Goal: Task Accomplishment & Management: Manage account settings

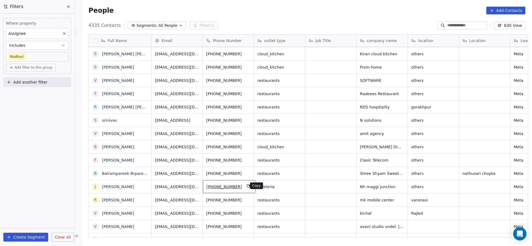
click at [246, 186] on icon "grid" at bounding box center [248, 186] width 4 height 4
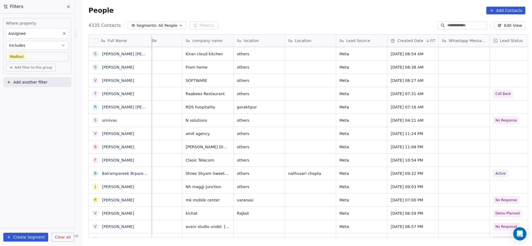
scroll to position [0, 282]
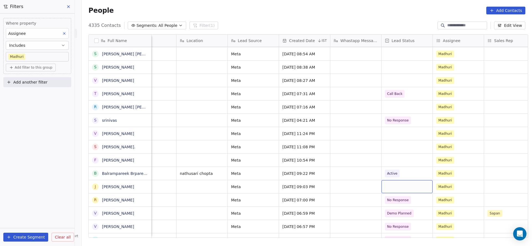
click at [385, 187] on div "grid" at bounding box center [406, 186] width 51 height 13
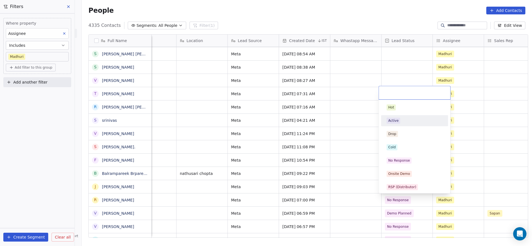
click at [409, 114] on div "Hot Active Drop Cold No Response Onsite Demo RSP (Distributor) Converted Duplic…" at bounding box center [414, 227] width 67 height 250
click at [397, 119] on div "Active" at bounding box center [393, 120] width 10 height 5
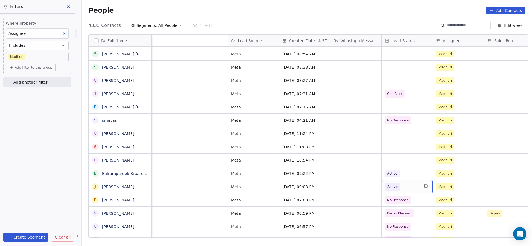
scroll to position [0, 523]
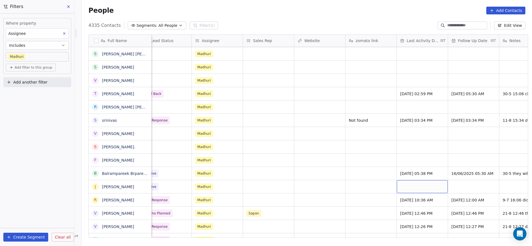
click at [398, 182] on div "grid" at bounding box center [421, 186] width 51 height 13
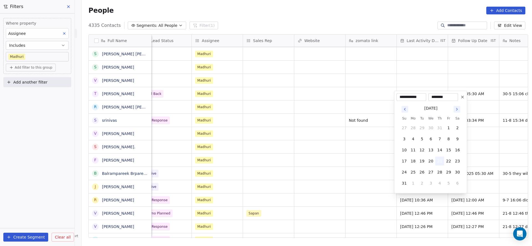
click at [440, 162] on button "21" at bounding box center [439, 161] width 9 height 9
click at [365, 173] on html "On2Cook India Pvt. Ltd. Contacts People Marketing Workflows Campaigns Sales Pip…" at bounding box center [266, 123] width 532 height 246
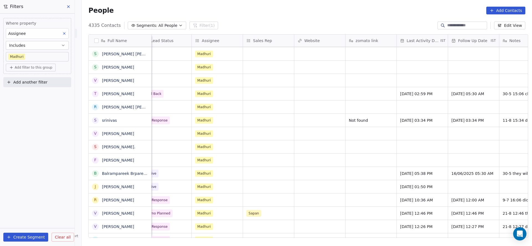
scroll to position [0, 668]
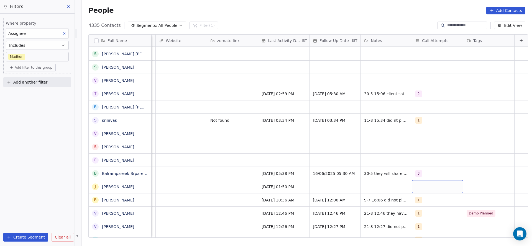
click at [412, 190] on div "grid" at bounding box center [437, 186] width 51 height 13
click at [422, 107] on div "1" at bounding box center [441, 107] width 49 height 6
click at [340, 122] on html "On2Cook India Pvt. Ltd. Contacts People Marketing Workflows Campaigns Sales Pip…" at bounding box center [266, 123] width 532 height 246
click at [319, 184] on div "grid" at bounding box center [334, 186] width 51 height 13
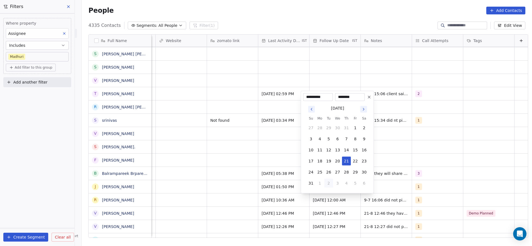
click at [325, 184] on button "2" at bounding box center [328, 183] width 9 height 9
type input "**********"
click at [389, 187] on html "On2Cook India Pvt. Ltd. Contacts People Marketing Workflows Campaigns Sales Pip…" at bounding box center [266, 123] width 532 height 246
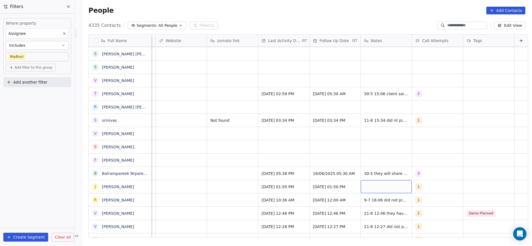
click at [389, 187] on div "grid" at bounding box center [385, 186] width 51 height 13
type textarea "**********"
click at [275, 180] on html "On2Cook India Pvt. Ltd. Contacts People Marketing Workflows Campaigns Sales Pip…" at bounding box center [266, 123] width 532 height 246
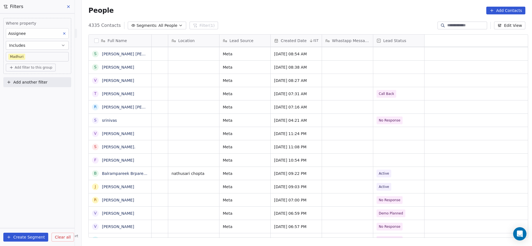
scroll to position [0, 0]
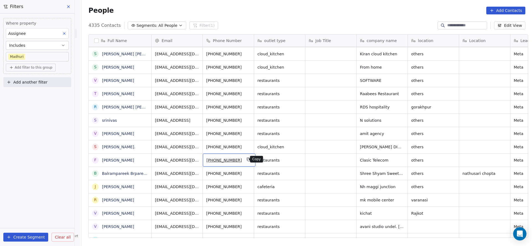
click at [247, 159] on icon "grid" at bounding box center [248, 159] width 2 height 2
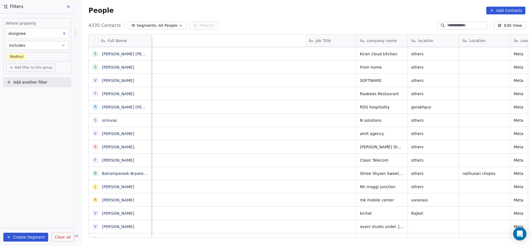
scroll to position [0, 357]
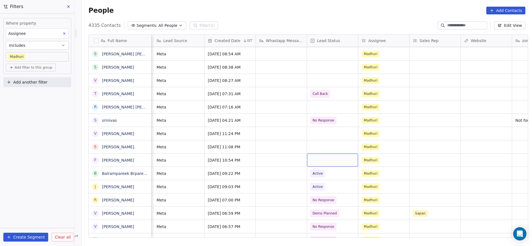
click at [321, 159] on div "grid" at bounding box center [332, 160] width 51 height 13
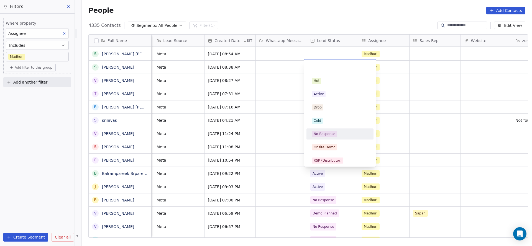
click at [345, 133] on div "No Response" at bounding box center [340, 134] width 56 height 6
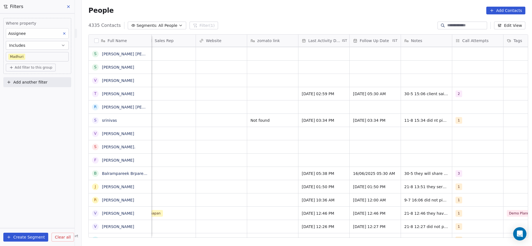
scroll to position [0, 624]
click at [308, 160] on div "grid" at bounding box center [321, 160] width 51 height 13
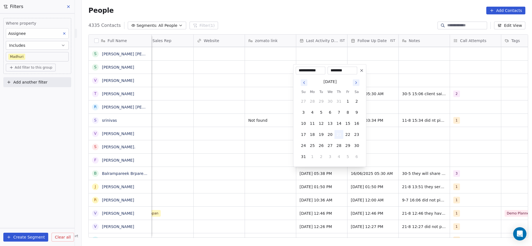
click at [339, 136] on button "21" at bounding box center [338, 134] width 9 height 9
click at [184, 160] on html "On2Cook India Pvt. Ltd. Contacts People Marketing Workflows Campaigns Sales Pip…" at bounding box center [266, 123] width 532 height 246
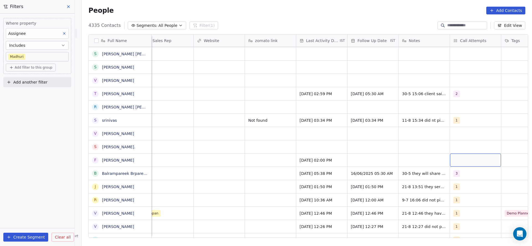
click at [457, 160] on div "grid" at bounding box center [475, 160] width 51 height 13
click at [467, 81] on div "1" at bounding box center [485, 81] width 49 height 6
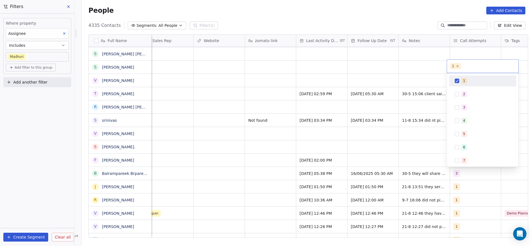
click at [348, 134] on html "On2Cook India Pvt. Ltd. Contacts People Marketing Workflows Campaigns Sales Pip…" at bounding box center [266, 123] width 532 height 246
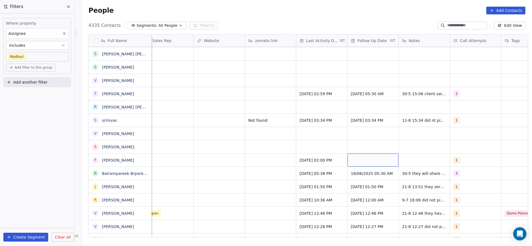
click at [354, 159] on div "grid" at bounding box center [372, 160] width 51 height 13
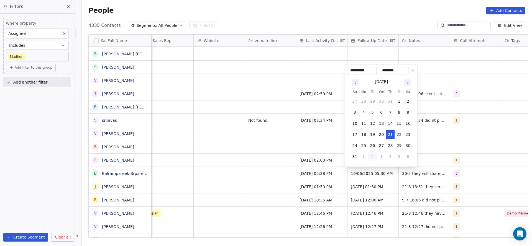
click at [369, 158] on button "2" at bounding box center [372, 156] width 9 height 9
type input "**********"
drag, startPoint x: 275, startPoint y: 154, endPoint x: 335, endPoint y: 156, distance: 59.6
click at [275, 154] on html "On2Cook India Pvt. Ltd. Contacts People Marketing Workflows Campaigns Sales Pip…" at bounding box center [266, 123] width 532 height 246
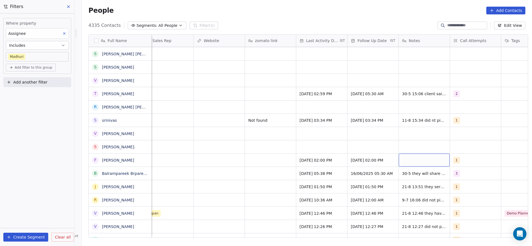
click at [438, 161] on div "grid" at bounding box center [423, 160] width 51 height 13
type textarea "**********"
click at [293, 158] on html "On2Cook India Pvt. Ltd. Contacts People Marketing Workflows Campaigns Sales Pip…" at bounding box center [266, 123] width 532 height 246
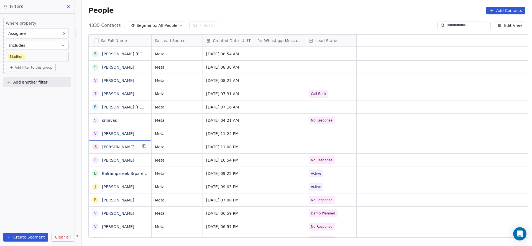
scroll to position [0, 0]
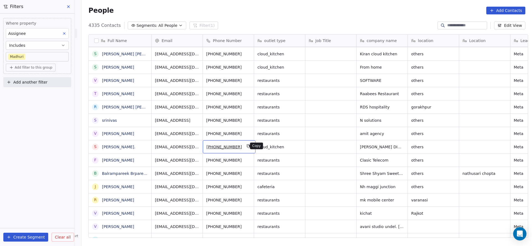
click at [245, 147] on button "grid" at bounding box center [248, 146] width 7 height 7
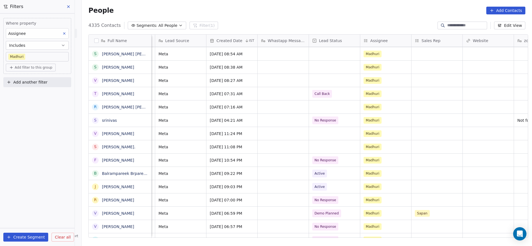
scroll to position [0, 355]
click at [309, 142] on div "grid" at bounding box center [333, 146] width 51 height 13
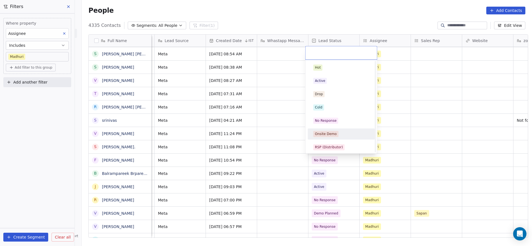
scroll to position [83, 0]
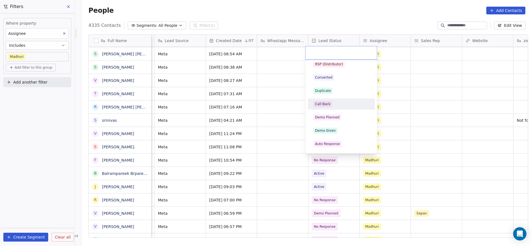
click at [327, 105] on div "Call Back" at bounding box center [323, 104] width 16 height 5
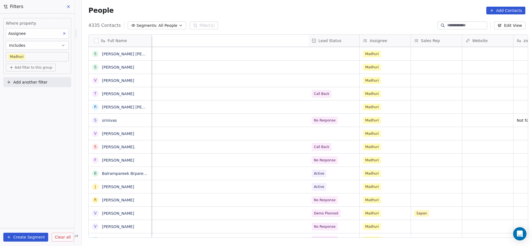
scroll to position [0, 668]
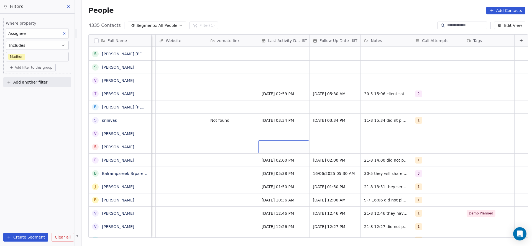
click at [277, 147] on div "grid" at bounding box center [283, 146] width 51 height 13
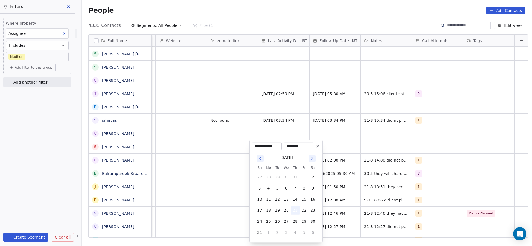
click at [295, 207] on button "21" at bounding box center [294, 210] width 9 height 9
click at [200, 184] on html "On2Cook India Pvt. Ltd. Contacts People Marketing Workflows Campaigns Sales Pip…" at bounding box center [266, 123] width 532 height 246
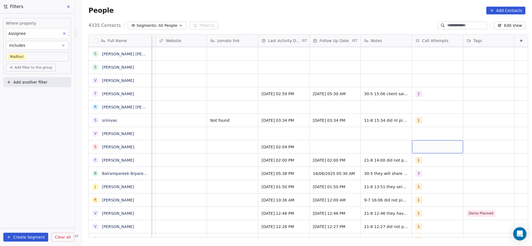
click at [420, 152] on div "grid" at bounding box center [437, 146] width 51 height 13
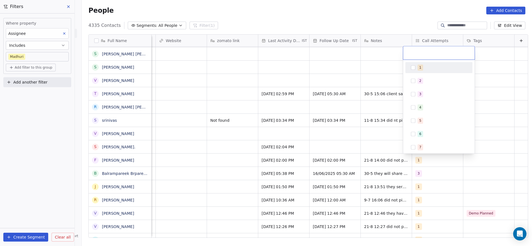
click at [427, 69] on div "1" at bounding box center [441, 68] width 49 height 6
click at [324, 127] on html "On2Cook India Pvt. Ltd. Contacts People Marketing Workflows Campaigns Sales Pip…" at bounding box center [266, 123] width 532 height 246
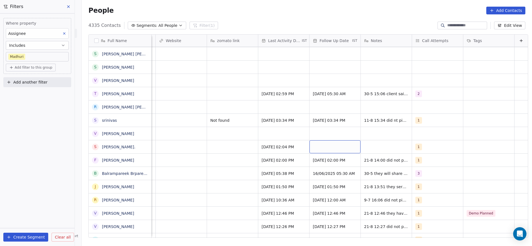
click at [319, 153] on div "grid" at bounding box center [334, 146] width 51 height 13
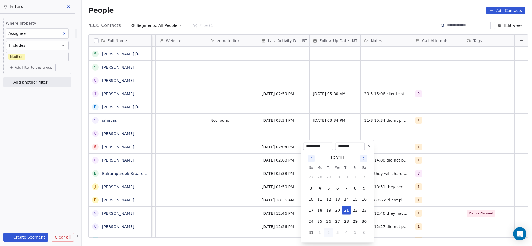
click at [328, 229] on button "2" at bounding box center [328, 232] width 9 height 9
type input "**********"
click at [223, 184] on html "On2Cook India Pvt. Ltd. Contacts People Marketing Workflows Campaigns Sales Pip…" at bounding box center [266, 123] width 532 height 246
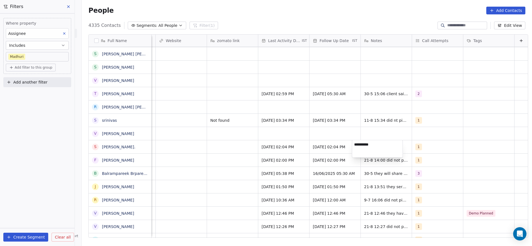
type textarea "**********"
drag, startPoint x: 230, startPoint y: 156, endPoint x: 209, endPoint y: 167, distance: 23.4
click at [229, 156] on html "On2Cook India Pvt. Ltd. Contacts People Marketing Workflows Campaigns Sales Pip…" at bounding box center [266, 123] width 532 height 246
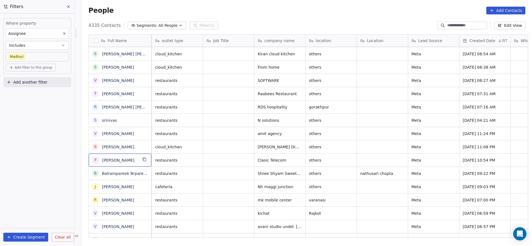
scroll to position [0, 0]
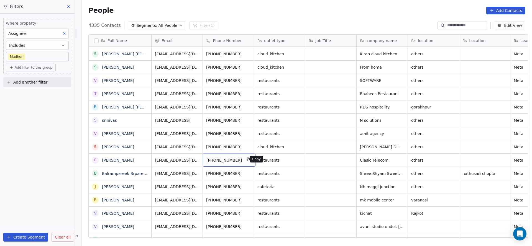
click at [247, 158] on icon "grid" at bounding box center [248, 159] width 2 height 2
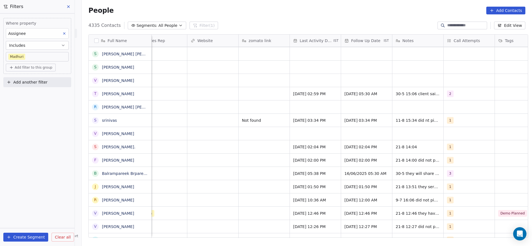
scroll to position [0, 639]
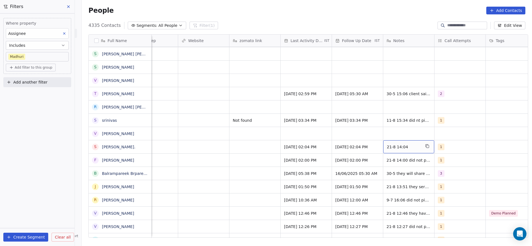
click at [418, 146] on div "21-8 14:04" at bounding box center [408, 146] width 51 height 13
type textarea "**********"
drag, startPoint x: 223, startPoint y: 141, endPoint x: 362, endPoint y: 158, distance: 140.2
click at [221, 141] on html "On2Cook India Pvt. Ltd. Contacts People Marketing Workflows Campaigns Sales Pip…" at bounding box center [266, 123] width 532 height 246
click at [383, 161] on div "21-8 14:00 did not pickup wa sent" at bounding box center [424, 162] width 83 height 16
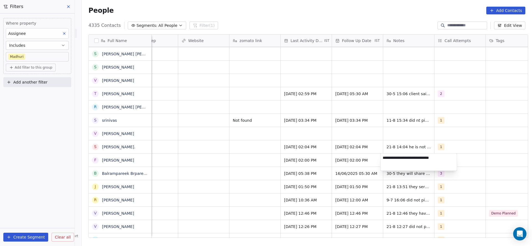
click at [386, 159] on textarea "**********" at bounding box center [418, 162] width 76 height 17
type textarea "**********"
click at [225, 148] on html "On2Cook India Pvt. Ltd. Contacts People Marketing Workflows Campaigns Sales Pip…" at bounding box center [266, 123] width 532 height 246
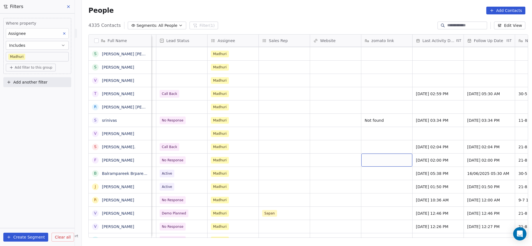
scroll to position [0, 490]
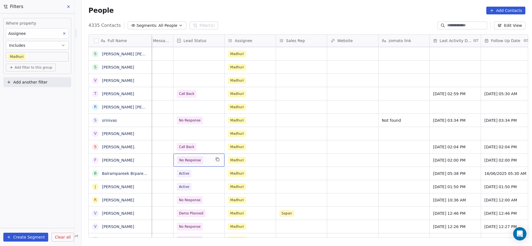
click at [196, 158] on span "No Response" at bounding box center [190, 161] width 22 height 6
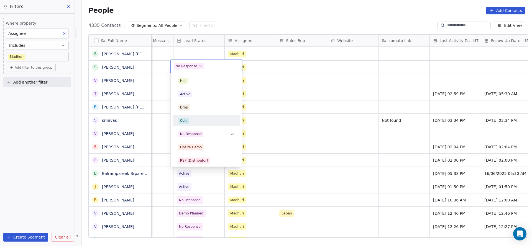
click at [182, 120] on div "Cold" at bounding box center [183, 120] width 7 height 5
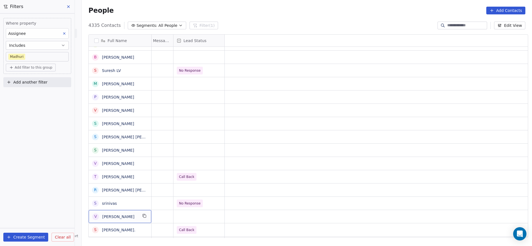
scroll to position [66, 0]
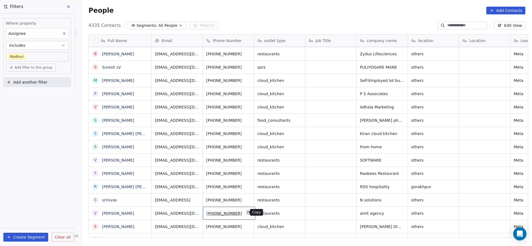
click at [246, 211] on icon "grid" at bounding box center [248, 212] width 4 height 4
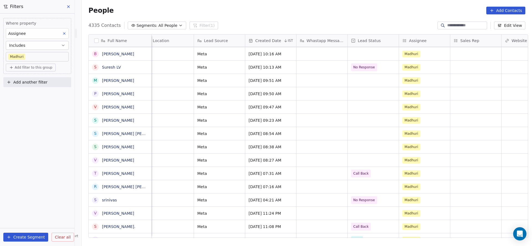
scroll to position [0, 407]
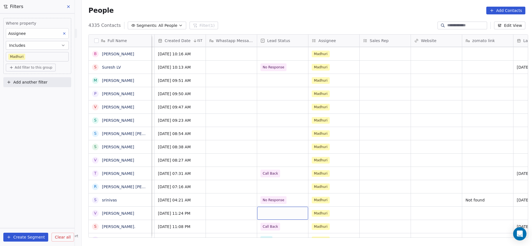
click at [275, 210] on div "grid" at bounding box center [282, 213] width 51 height 13
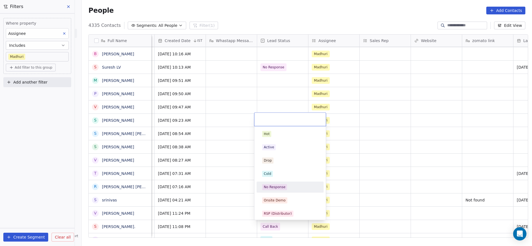
click at [282, 185] on div "No Response" at bounding box center [275, 187] width 22 height 5
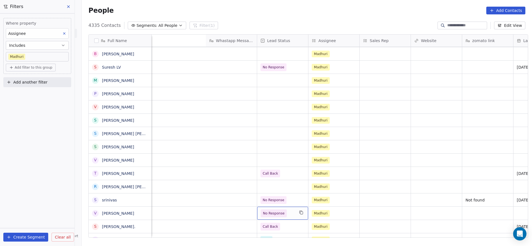
scroll to position [0, 626]
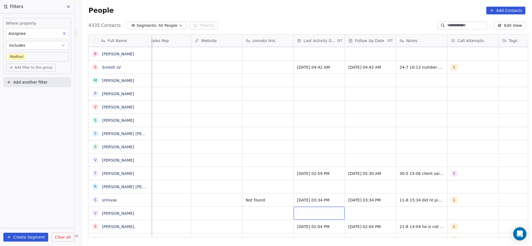
click at [318, 216] on div "grid" at bounding box center [318, 213] width 51 height 13
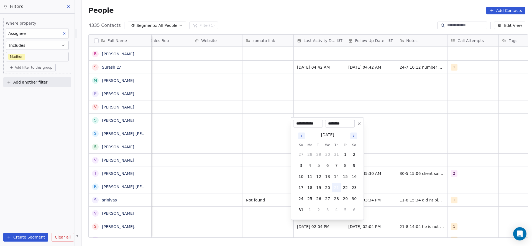
click at [336, 188] on button "21" at bounding box center [336, 187] width 9 height 9
click at [215, 199] on html "On2Cook India Pvt. Ltd. Contacts People Marketing Workflows Campaigns Sales Pip…" at bounding box center [266, 123] width 532 height 246
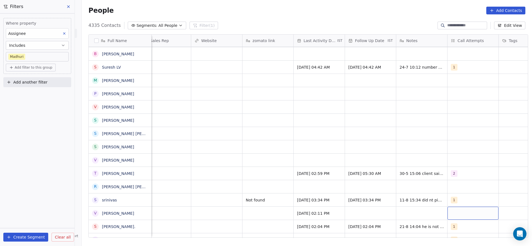
click at [458, 216] on div "grid" at bounding box center [472, 213] width 51 height 13
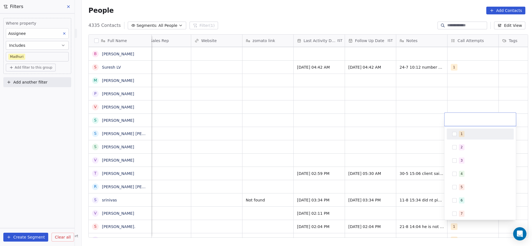
click at [459, 136] on span "1" at bounding box center [461, 134] width 6 height 6
click at [360, 136] on html "On2Cook India Pvt. Ltd. Contacts People Marketing Workflows Campaigns Sales Pip…" at bounding box center [266, 123] width 532 height 246
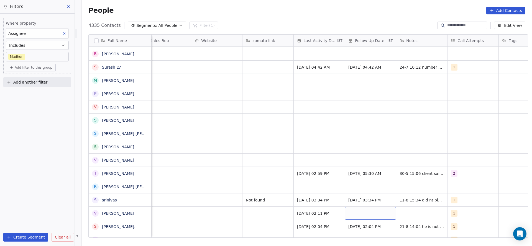
click at [359, 207] on div "grid" at bounding box center [370, 213] width 51 height 13
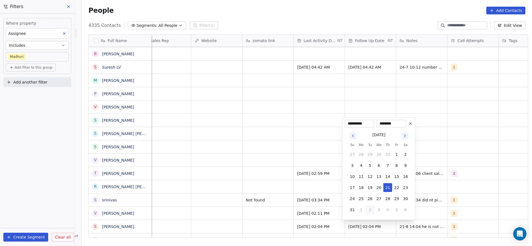
click at [372, 213] on button "2" at bounding box center [369, 209] width 9 height 9
type input "**********"
click at [419, 207] on html "On2Cook India Pvt. Ltd. Contacts People Marketing Workflows Campaigns Sales Pip…" at bounding box center [266, 123] width 532 height 246
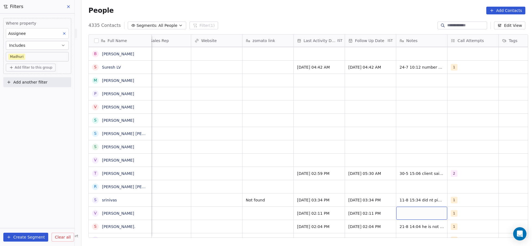
click at [420, 209] on div "grid" at bounding box center [421, 213] width 51 height 13
type textarea "**********"
click at [249, 227] on html "On2Cook India Pvt. Ltd. Contacts People Marketing Workflows Campaigns Sales Pip…" at bounding box center [266, 123] width 532 height 246
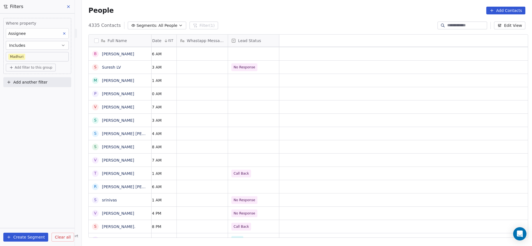
scroll to position [0, 0]
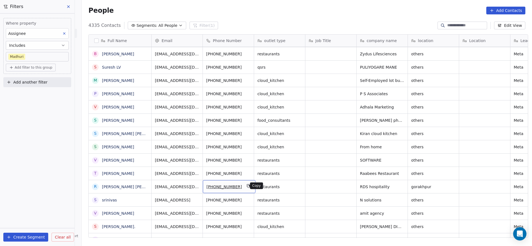
click at [246, 186] on icon "grid" at bounding box center [248, 186] width 4 height 4
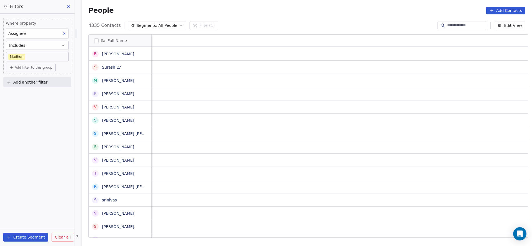
scroll to position [0, 668]
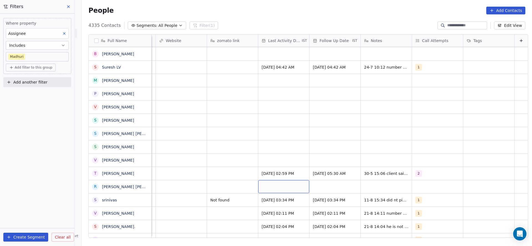
click at [275, 187] on div "grid" at bounding box center [283, 186] width 51 height 13
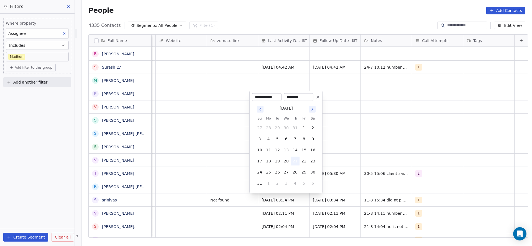
click at [292, 158] on button "21" at bounding box center [294, 161] width 9 height 9
click at [163, 159] on html "On2Cook India Pvt. Ltd. Contacts People Marketing Workflows Campaigns Sales Pip…" at bounding box center [266, 123] width 532 height 246
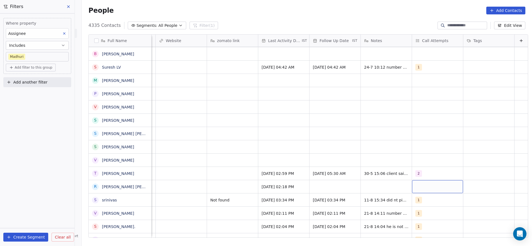
click at [412, 183] on div "grid" at bounding box center [437, 186] width 51 height 13
click at [417, 105] on span "1" at bounding box center [420, 107] width 6 height 6
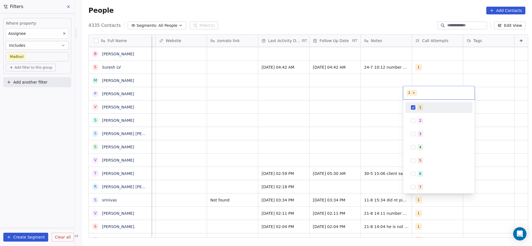
drag, startPoint x: 363, startPoint y: 143, endPoint x: 341, endPoint y: 188, distance: 50.3
click at [363, 143] on html "On2Cook India Pvt. Ltd. Contacts People Marketing Workflows Campaigns Sales Pip…" at bounding box center [266, 123] width 532 height 246
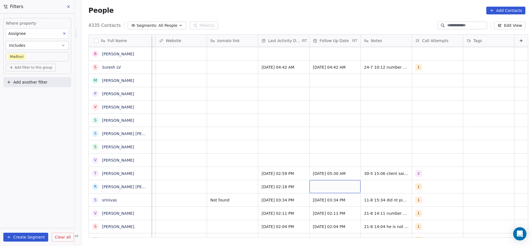
click at [340, 188] on div "grid" at bounding box center [334, 186] width 51 height 13
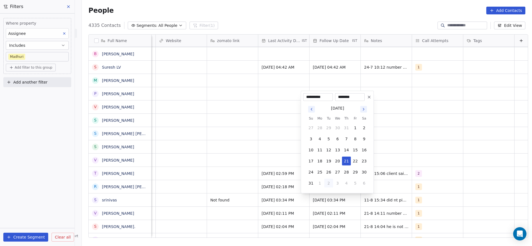
click at [331, 185] on button "2" at bounding box center [328, 183] width 9 height 9
type input "**********"
click at [434, 160] on html "On2Cook India Pvt. Ltd. Contacts People Marketing Workflows Campaigns Sales Pip…" at bounding box center [266, 123] width 532 height 246
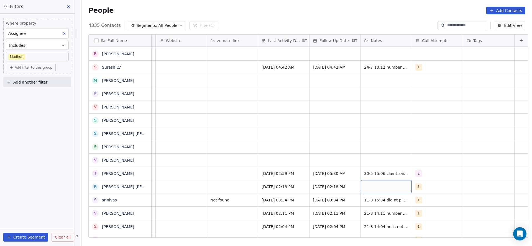
click at [388, 184] on div "grid" at bounding box center [385, 186] width 51 height 13
click at [388, 184] on textarea "**********" at bounding box center [377, 188] width 50 height 17
type textarea "**********"
click at [221, 158] on html "On2Cook India Pvt. Ltd. Contacts People Marketing Workflows Campaigns Sales Pip…" at bounding box center [266, 123] width 532 height 246
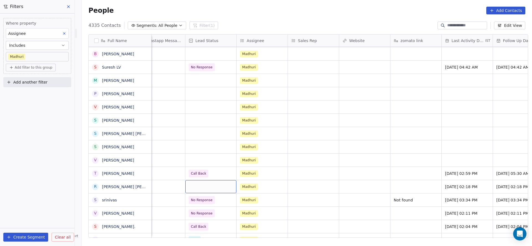
click at [209, 181] on div "grid" at bounding box center [210, 186] width 51 height 13
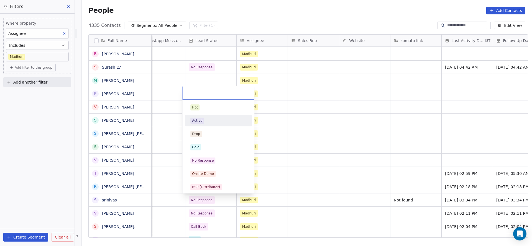
click at [205, 125] on div "Active" at bounding box center [218, 120] width 63 height 9
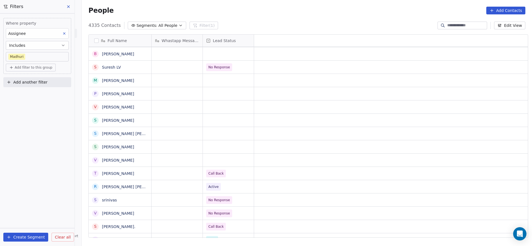
scroll to position [0, 0]
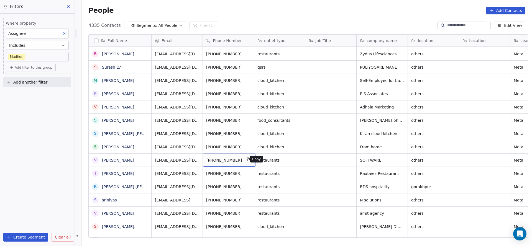
click at [247, 158] on icon "grid" at bounding box center [248, 159] width 2 height 2
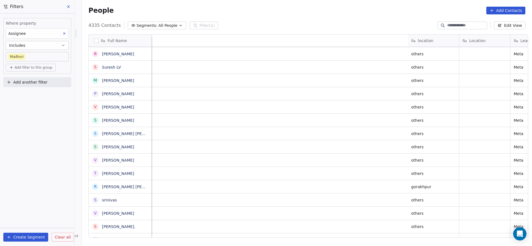
scroll to position [0, 437]
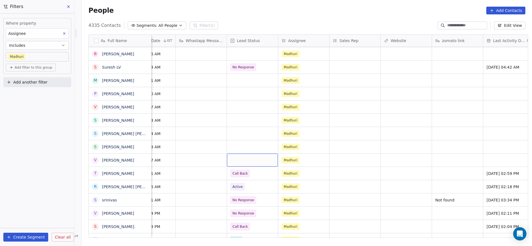
click at [239, 159] on div "grid" at bounding box center [252, 160] width 51 height 13
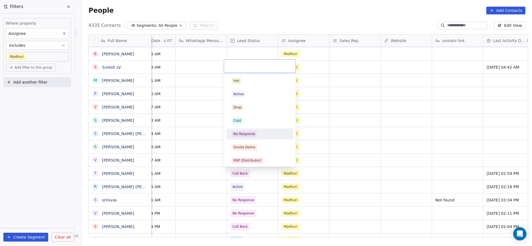
click at [246, 136] on span "No Response" at bounding box center [244, 134] width 25 height 6
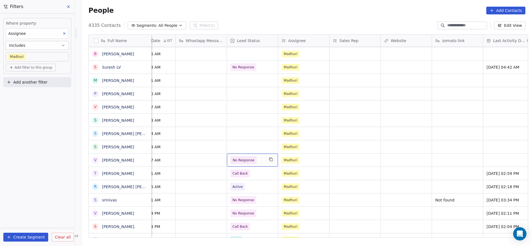
scroll to position [0, 560]
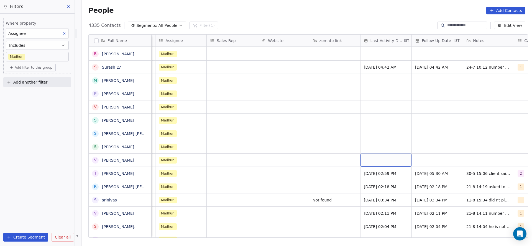
click at [367, 154] on div "grid" at bounding box center [385, 160] width 51 height 13
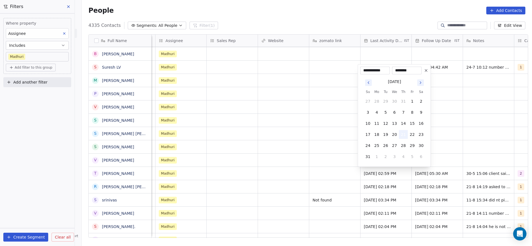
click at [399, 130] on button "21" at bounding box center [403, 134] width 9 height 9
click at [271, 147] on html "On2Cook India Pvt. Ltd. Contacts People Marketing Workflows Campaigns Sales Pip…" at bounding box center [266, 123] width 532 height 246
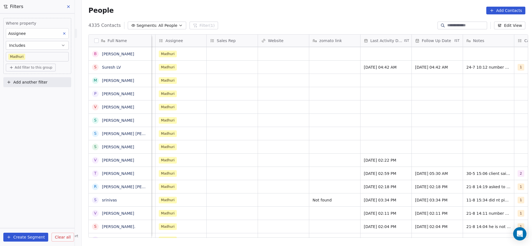
scroll to position [0, 668]
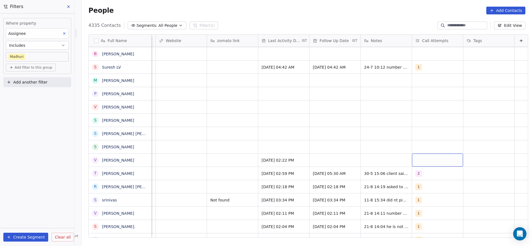
click at [414, 161] on div "grid" at bounding box center [437, 160] width 51 height 13
click at [411, 81] on button "Suggestions" at bounding box center [413, 81] width 4 height 4
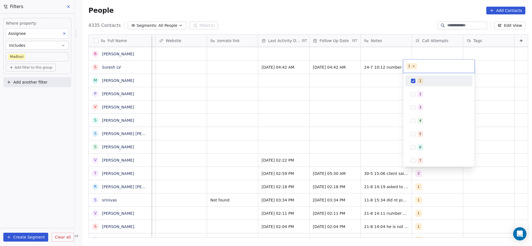
click at [356, 104] on html "On2Cook India Pvt. Ltd. Contacts People Marketing Workflows Campaigns Sales Pip…" at bounding box center [266, 123] width 532 height 246
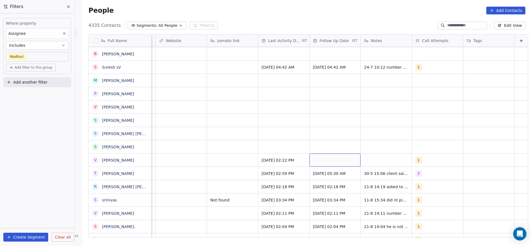
click at [333, 163] on div "grid" at bounding box center [334, 160] width 51 height 13
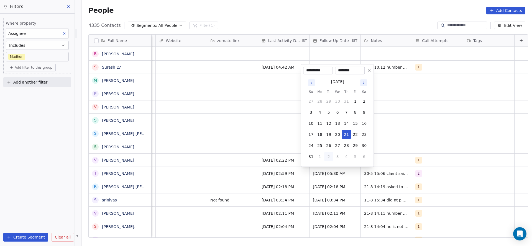
click at [331, 156] on button "2" at bounding box center [328, 156] width 9 height 9
type input "**********"
click at [239, 141] on html "On2Cook India Pvt. Ltd. Contacts People Marketing Workflows Campaigns Sales Pip…" at bounding box center [266, 123] width 532 height 246
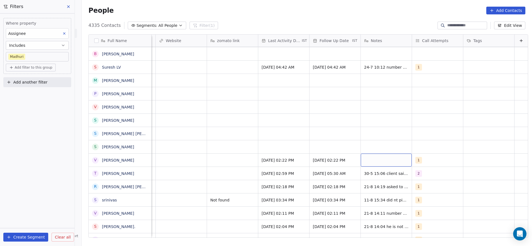
click at [387, 159] on div "grid" at bounding box center [385, 160] width 51 height 13
type textarea "**********"
click at [228, 153] on html "On2Cook India Pvt. Ltd. Contacts People Marketing Workflows Campaigns Sales Pip…" at bounding box center [266, 123] width 532 height 246
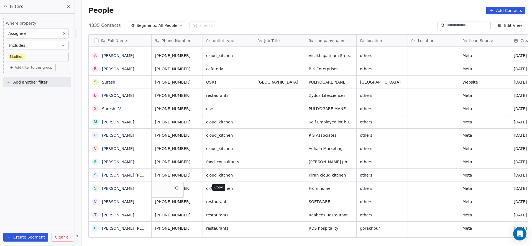
scroll to position [0, 0]
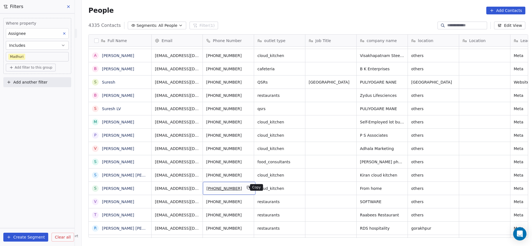
click at [246, 190] on button "grid" at bounding box center [248, 187] width 7 height 7
click at [248, 187] on icon "grid" at bounding box center [249, 188] width 2 height 2
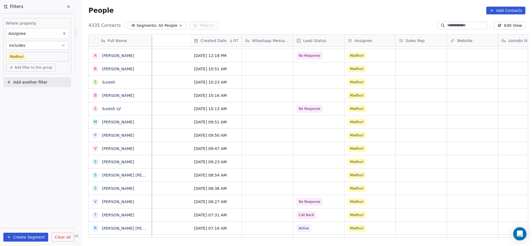
scroll to position [0, 569]
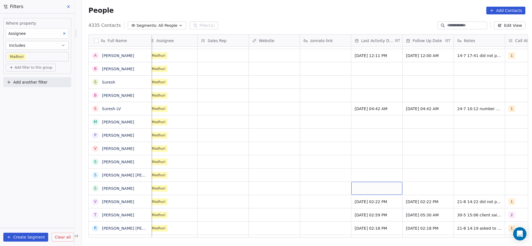
click at [362, 187] on div "grid" at bounding box center [376, 188] width 51 height 13
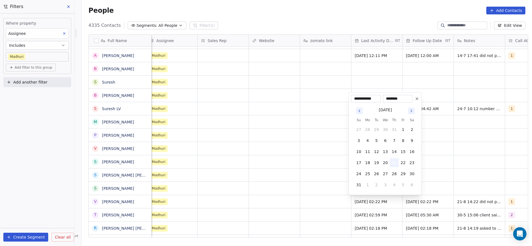
click at [395, 163] on button "21" at bounding box center [394, 162] width 9 height 9
click at [282, 205] on html "On2Cook India Pvt. Ltd. Contacts People Marketing Workflows Campaigns Sales Pip…" at bounding box center [266, 123] width 532 height 246
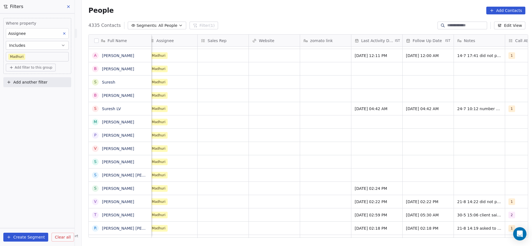
scroll to position [0, 668]
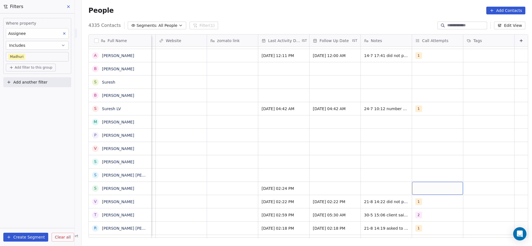
click at [424, 187] on div "grid" at bounding box center [437, 188] width 51 height 13
click at [422, 103] on div "1 2 3 4 5 6 7 8 9 10" at bounding box center [438, 148] width 71 height 94
click at [418, 110] on span "1" at bounding box center [420, 109] width 6 height 6
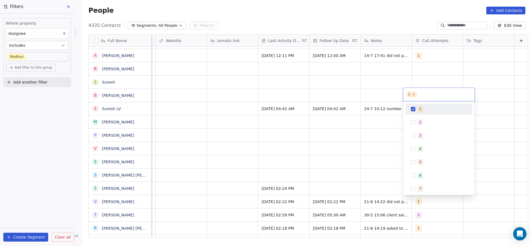
click at [312, 158] on html "On2Cook India Pvt. Ltd. Contacts People Marketing Workflows Campaigns Sales Pip…" at bounding box center [266, 123] width 532 height 246
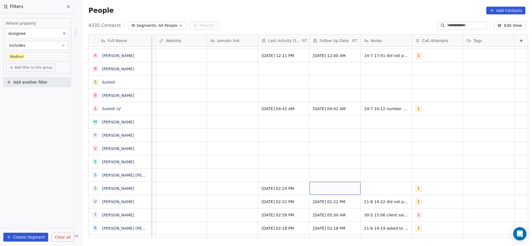
click at [322, 192] on div "grid" at bounding box center [334, 188] width 51 height 13
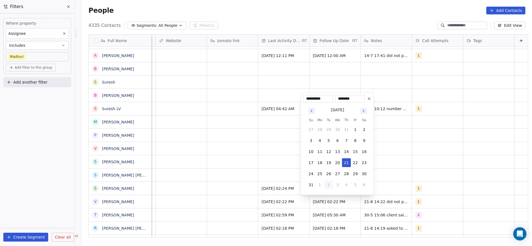
click at [330, 184] on button "2" at bounding box center [328, 185] width 9 height 9
type input "**********"
drag, startPoint x: 223, startPoint y: 186, endPoint x: 479, endPoint y: 185, distance: 256.7
click at [222, 186] on html "On2Cook India Pvt. Ltd. Contacts People Marketing Workflows Campaigns Sales Pip…" at bounding box center [266, 123] width 532 height 246
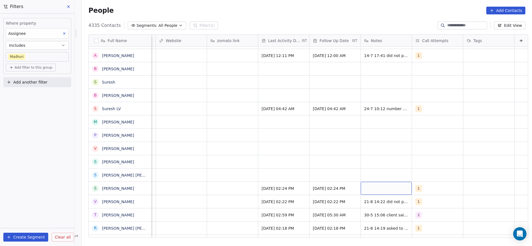
click at [362, 191] on div "grid" at bounding box center [385, 188] width 51 height 13
type textarea "**********"
click at [187, 175] on html "On2Cook India Pvt. Ltd. Contacts People Marketing Workflows Campaigns Sales Pip…" at bounding box center [266, 123] width 532 height 246
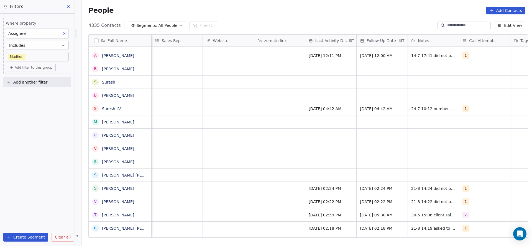
scroll to position [0, 461]
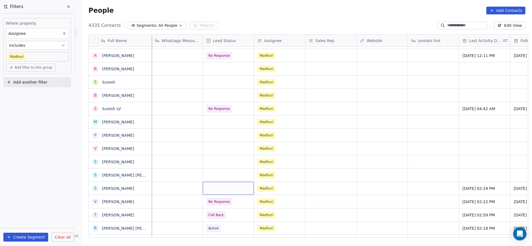
click at [234, 188] on div "grid" at bounding box center [228, 188] width 51 height 13
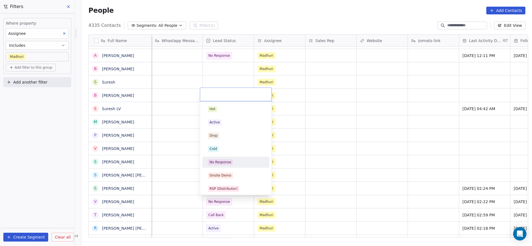
click at [234, 165] on div "No Response" at bounding box center [236, 162] width 56 height 6
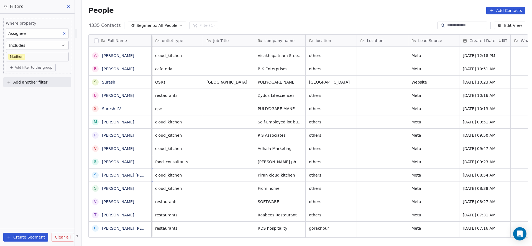
scroll to position [0, 51]
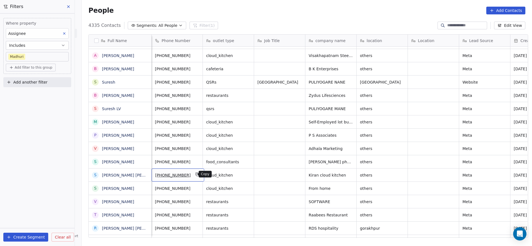
click at [195, 172] on icon "grid" at bounding box center [197, 174] width 4 height 4
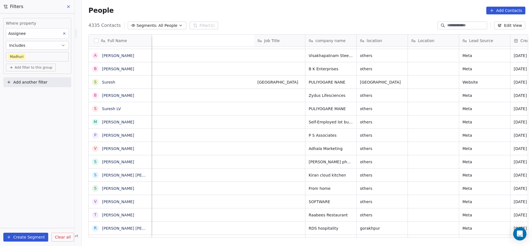
scroll to position [0, 346]
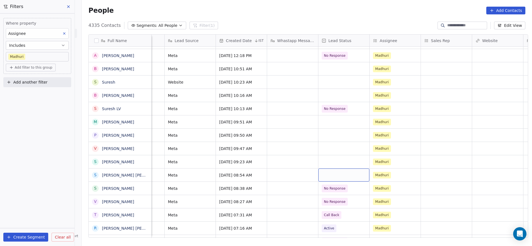
click at [331, 176] on div "grid" at bounding box center [343, 175] width 51 height 13
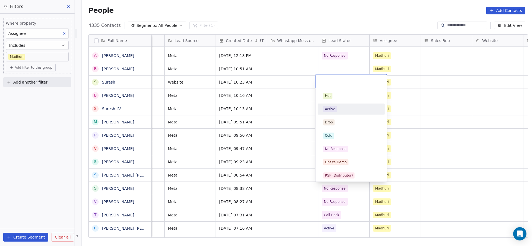
click at [331, 110] on div "Active" at bounding box center [330, 109] width 10 height 5
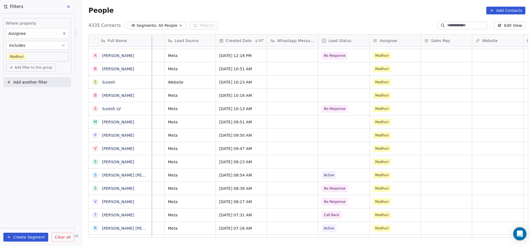
drag, startPoint x: 296, startPoint y: 238, endPoint x: 343, endPoint y: 235, distance: 47.4
click at [391, 229] on div "Full Name p parmod kumar kamra R Ramachandra Lingiah A Appala Raju B Bob Krishn…" at bounding box center [307, 138] width 450 height 217
drag, startPoint x: 36, startPoint y: 186, endPoint x: 281, endPoint y: 244, distance: 251.7
click at [36, 186] on div "Where property Assignee Includes Madhuri Add filter to this group Add another f…" at bounding box center [37, 130] width 74 height 233
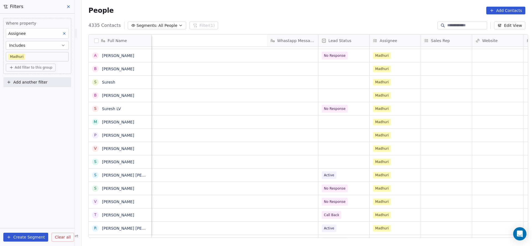
scroll to position [0, 635]
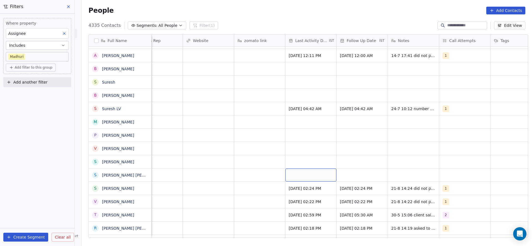
click at [316, 179] on div "grid" at bounding box center [310, 175] width 51 height 13
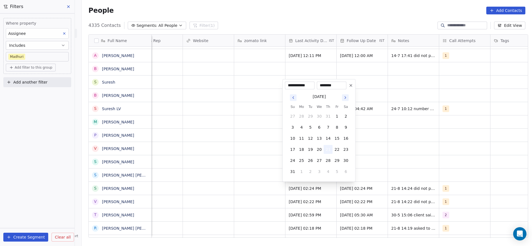
click at [327, 151] on button "21" at bounding box center [327, 149] width 9 height 9
click at [191, 181] on html "On2Cook India Pvt. Ltd. Contacts People Marketing Workflows Campaigns Sales Pip…" at bounding box center [266, 123] width 532 height 246
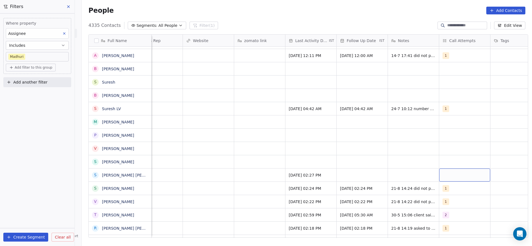
click at [442, 174] on div "grid" at bounding box center [464, 175] width 51 height 13
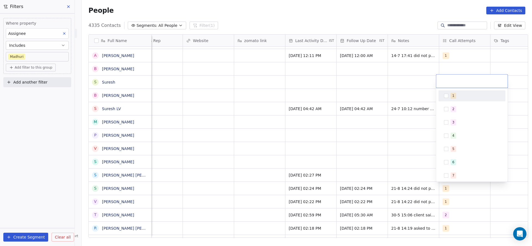
click at [454, 99] on div "1" at bounding box center [471, 95] width 63 height 9
click at [364, 152] on html "On2Cook India Pvt. Ltd. Contacts People Marketing Workflows Campaigns Sales Pip…" at bounding box center [266, 123] width 532 height 246
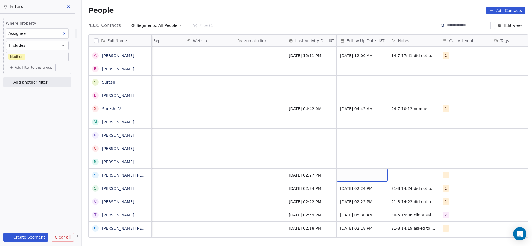
click at [348, 176] on div "grid" at bounding box center [361, 175] width 51 height 13
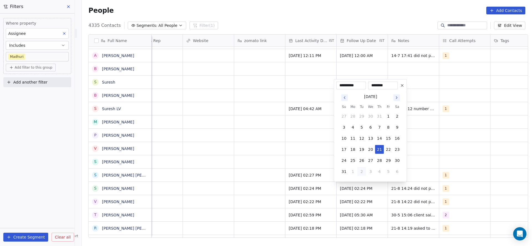
click at [357, 174] on button "2" at bounding box center [361, 171] width 9 height 9
type input "**********"
click at [209, 147] on html "On2Cook India Pvt. Ltd. Contacts People Marketing Workflows Campaigns Sales Pip…" at bounding box center [266, 123] width 532 height 246
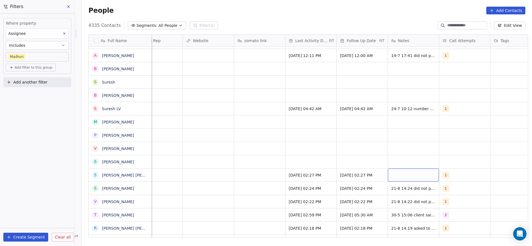
click at [430, 170] on div "grid" at bounding box center [413, 175] width 51 height 13
type textarea "**********"
click at [349, 171] on html "On2Cook India Pvt. Ltd. Contacts People Marketing Workflows Campaigns Sales Pip…" at bounding box center [266, 123] width 532 height 246
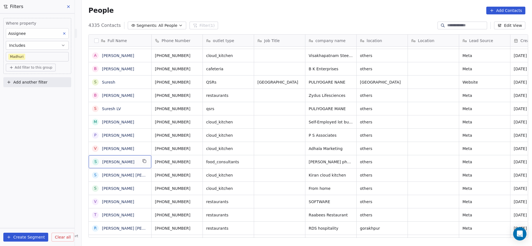
scroll to position [0, 0]
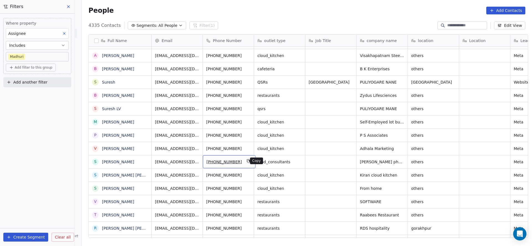
click at [246, 160] on icon "grid" at bounding box center [248, 161] width 4 height 4
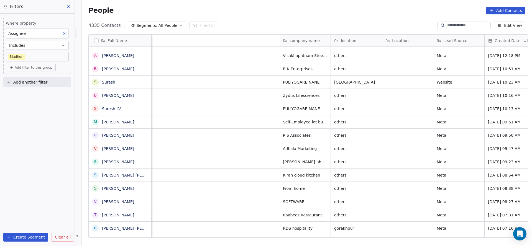
scroll to position [0, 393]
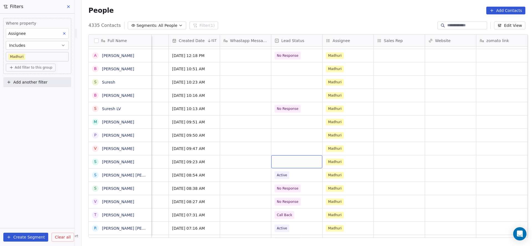
click at [279, 159] on div "grid" at bounding box center [296, 161] width 51 height 13
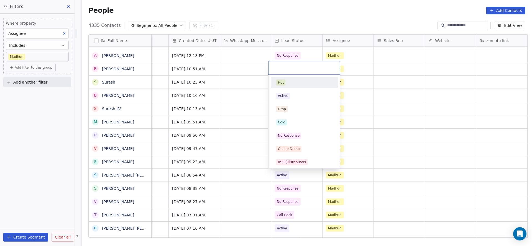
click at [305, 201] on html "On2Cook India Pvt. Ltd. Contacts People Marketing Workflows Campaigns Sales Pip…" at bounding box center [266, 123] width 532 height 246
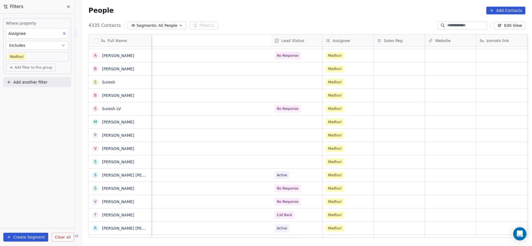
scroll to position [0, 668]
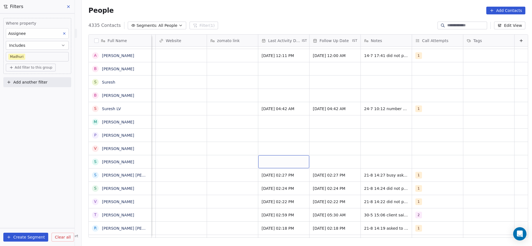
click at [290, 160] on div "grid" at bounding box center [283, 161] width 51 height 13
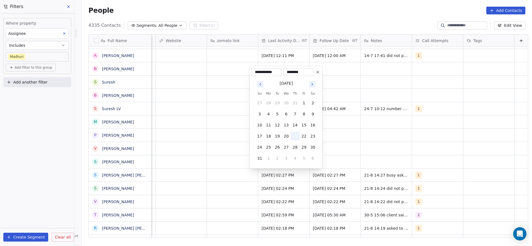
click at [291, 134] on button "21" at bounding box center [294, 136] width 9 height 9
click at [191, 161] on html "On2Cook India Pvt. Ltd. Contacts People Marketing Workflows Campaigns Sales Pip…" at bounding box center [266, 123] width 532 height 246
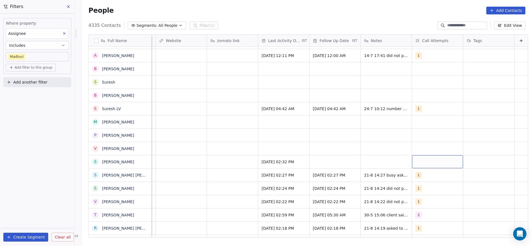
click at [413, 157] on div "grid" at bounding box center [437, 161] width 51 height 13
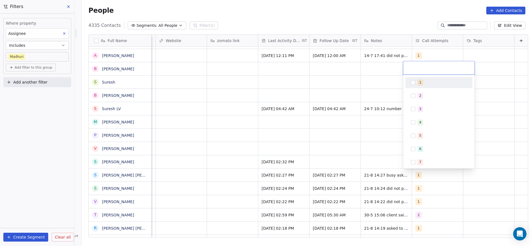
click at [415, 82] on div "1" at bounding box center [438, 82] width 63 height 9
click at [340, 123] on html "On2Cook India Pvt. Ltd. Contacts People Marketing Workflows Campaigns Sales Pip…" at bounding box center [266, 123] width 532 height 246
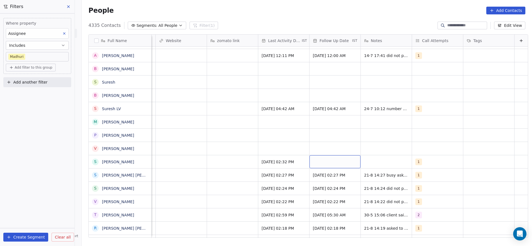
click at [319, 162] on div "grid" at bounding box center [334, 161] width 51 height 13
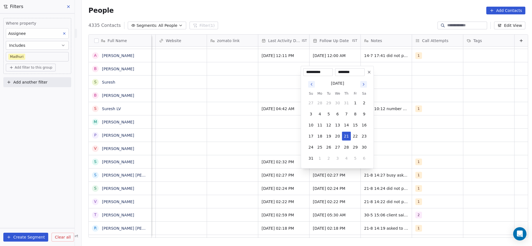
click at [274, 138] on html "On2Cook India Pvt. Ltd. Contacts People Marketing Workflows Campaigns Sales Pip…" at bounding box center [266, 123] width 532 height 246
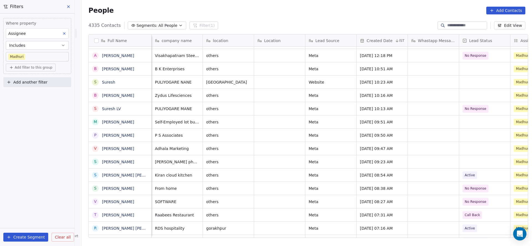
scroll to position [0, 154]
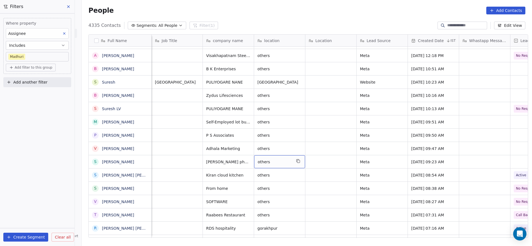
click at [284, 160] on span "others" at bounding box center [274, 162] width 34 height 6
type textarea "*"
type textarea "*********"
click at [314, 127] on html "On2Cook India Pvt. Ltd. Contacts People Marketing Workflows Campaigns Sales Pip…" at bounding box center [266, 123] width 532 height 246
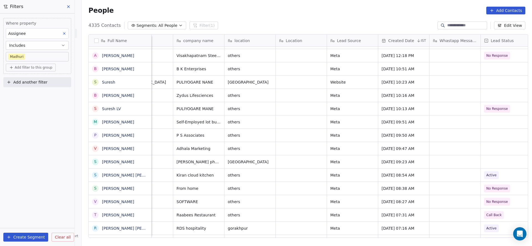
scroll to position [0, 375]
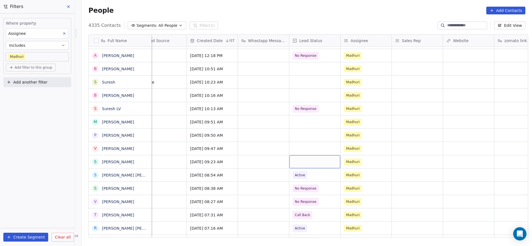
click at [304, 158] on div "grid" at bounding box center [314, 161] width 51 height 13
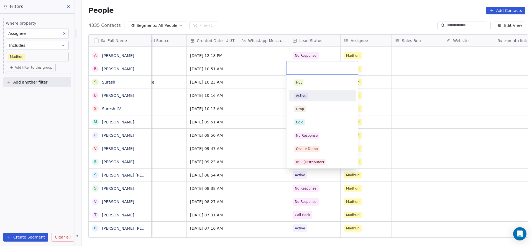
click at [319, 94] on div "Active" at bounding box center [322, 96] width 56 height 6
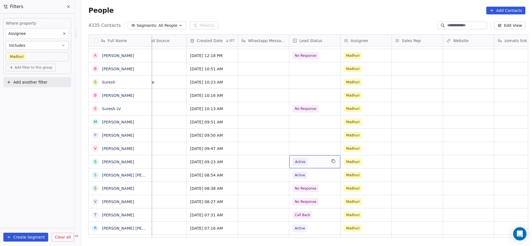
scroll to position [0, 602]
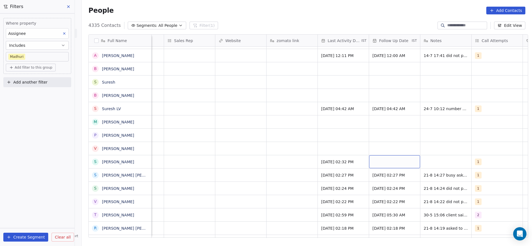
click at [393, 161] on div "grid" at bounding box center [394, 161] width 51 height 13
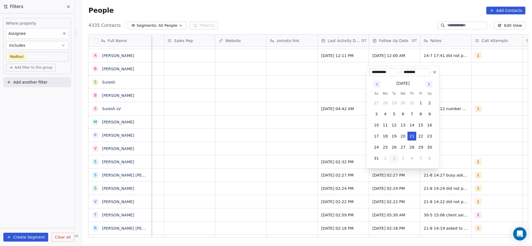
click at [395, 158] on button "2" at bounding box center [394, 158] width 9 height 9
type input "**********"
click at [320, 159] on html "On2Cook India Pvt. Ltd. Contacts People Marketing Workflows Campaigns Sales Pip…" at bounding box center [266, 123] width 532 height 246
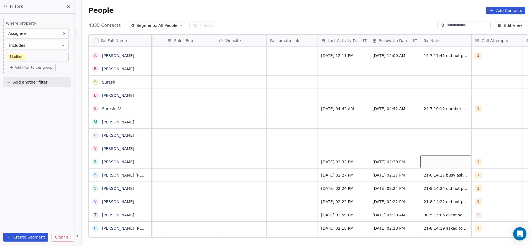
click at [444, 163] on div "grid" at bounding box center [445, 161] width 51 height 13
type textarea "**********"
click at [314, 159] on html "On2Cook India Pvt. Ltd. Contacts People Marketing Workflows Campaigns Sales Pip…" at bounding box center [266, 123] width 532 height 246
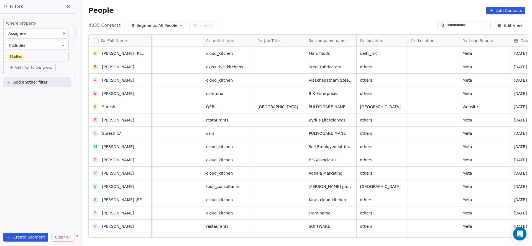
scroll to position [0, 400]
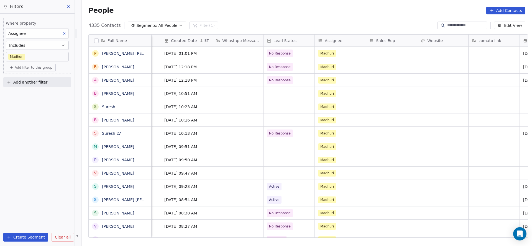
drag, startPoint x: 275, startPoint y: 162, endPoint x: 275, endPoint y: 172, distance: 9.7
click at [275, 174] on div "grid" at bounding box center [288, 173] width 51 height 13
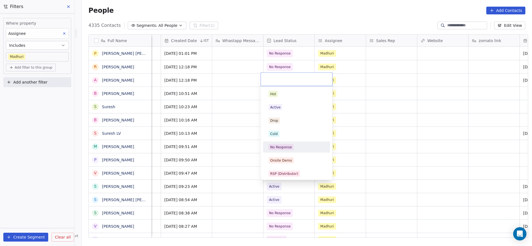
click at [283, 145] on div "No Response" at bounding box center [281, 147] width 22 height 5
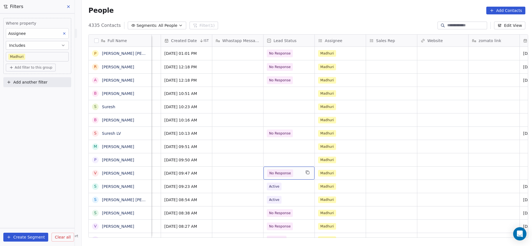
scroll to position [0, 535]
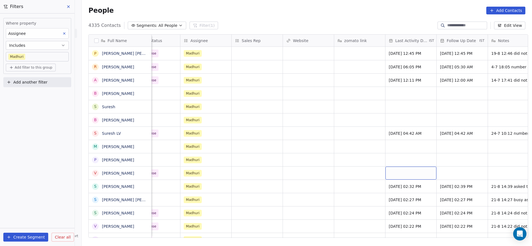
click at [407, 174] on div "grid" at bounding box center [410, 173] width 51 height 13
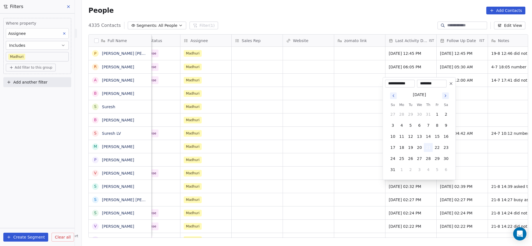
click at [426, 145] on button "21" at bounding box center [428, 147] width 9 height 9
click at [322, 177] on html "On2Cook India Pvt. Ltd. Contacts People Marketing Workflows Campaigns Sales Pip…" at bounding box center [266, 123] width 532 height 246
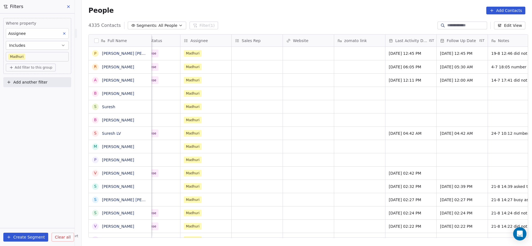
scroll to position [0, 668]
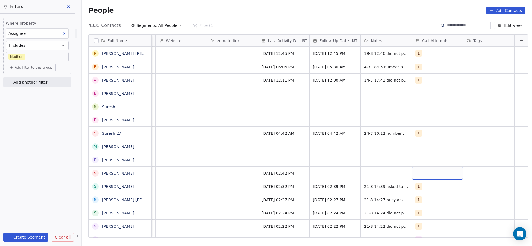
click at [432, 176] on div "grid" at bounding box center [437, 173] width 51 height 13
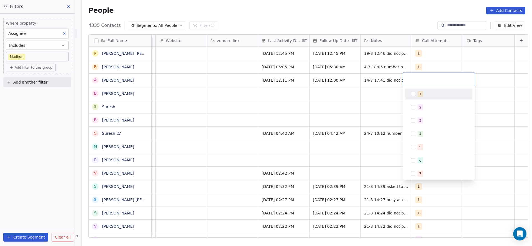
click at [428, 91] on div "1" at bounding box center [441, 94] width 49 height 6
click at [367, 120] on html "On2Cook India Pvt. Ltd. Contacts People Marketing Workflows Campaigns Sales Pip…" at bounding box center [266, 123] width 532 height 246
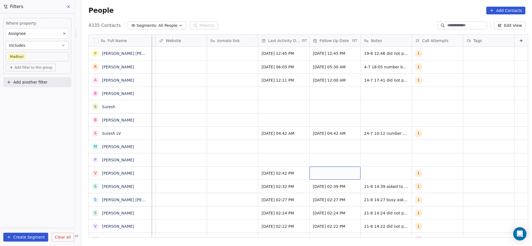
click at [324, 170] on div "grid" at bounding box center [334, 173] width 51 height 13
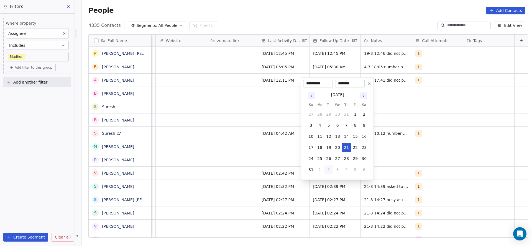
click at [325, 170] on button "2" at bounding box center [328, 169] width 9 height 9
type input "**********"
click at [250, 174] on html "On2Cook India Pvt. Ltd. Contacts People Marketing Workflows Campaigns Sales Pip…" at bounding box center [266, 123] width 532 height 246
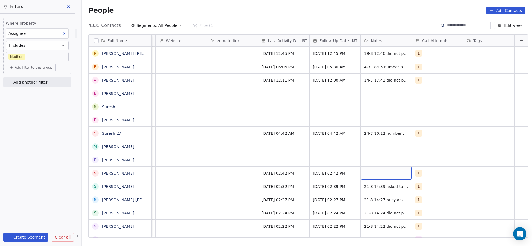
click at [383, 174] on div "grid" at bounding box center [385, 173] width 51 height 13
type textarea "**********"
click at [246, 197] on html "On2Cook India Pvt. Ltd. Contacts People Marketing Workflows Campaigns Sales Pip…" at bounding box center [266, 123] width 532 height 246
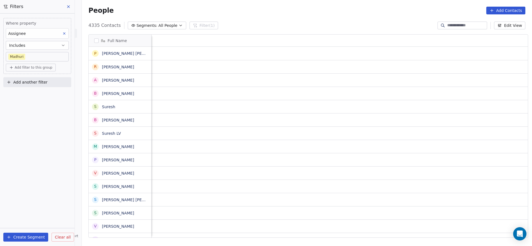
scroll to position [0, 51]
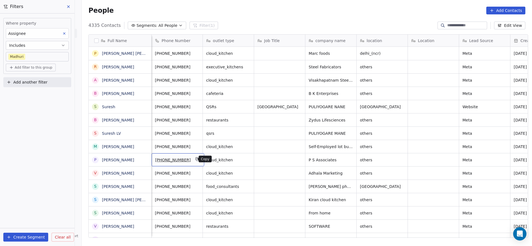
click at [195, 159] on icon "grid" at bounding box center [197, 159] width 4 height 4
drag, startPoint x: 253, startPoint y: 232, endPoint x: 375, endPoint y: 233, distance: 121.8
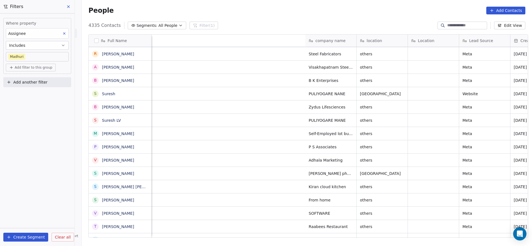
scroll to position [0, 407]
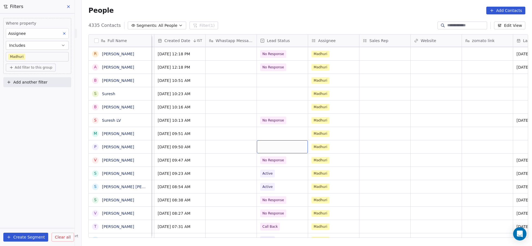
click at [261, 143] on div "grid" at bounding box center [282, 146] width 51 height 13
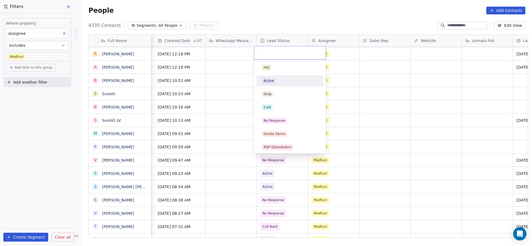
click at [269, 77] on div "Active" at bounding box center [289, 80] width 63 height 9
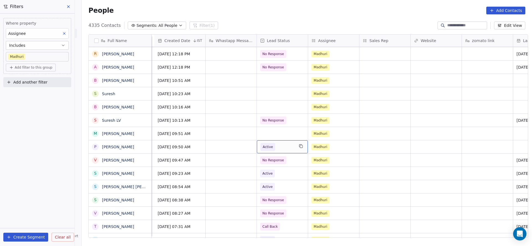
scroll to position [0, 611]
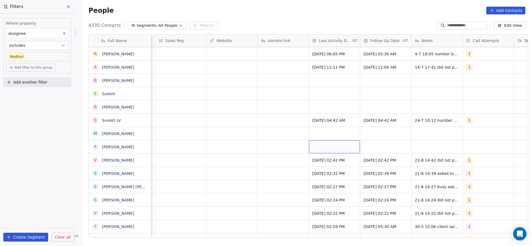
click at [327, 146] on div "grid" at bounding box center [334, 146] width 51 height 13
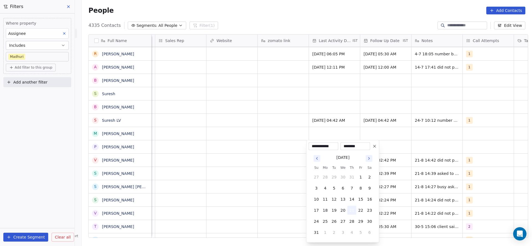
click at [350, 211] on button "21" at bounding box center [351, 210] width 9 height 9
click at [203, 186] on html "On2Cook India Pvt. Ltd. Contacts People Marketing Workflows Campaigns Sales Pip…" at bounding box center [266, 123] width 532 height 246
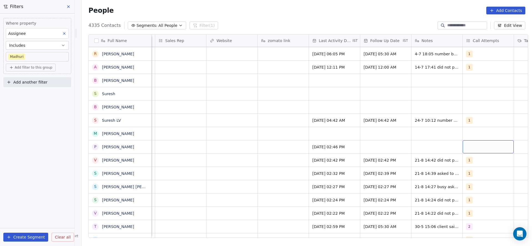
click at [471, 149] on div "grid" at bounding box center [487, 146] width 51 height 13
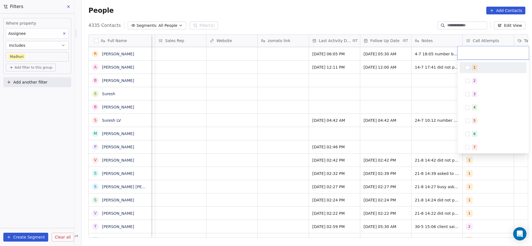
click at [478, 67] on div "1" at bounding box center [496, 68] width 49 height 6
click at [355, 131] on html "On2Cook India Pvt. Ltd. Contacts People Marketing Workflows Campaigns Sales Pip…" at bounding box center [266, 123] width 532 height 246
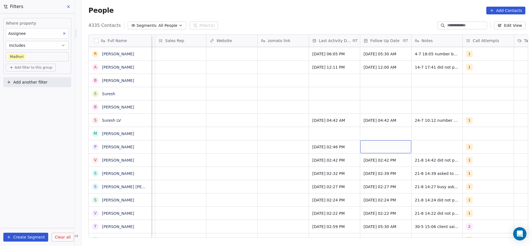
click at [371, 146] on div "grid" at bounding box center [385, 146] width 51 height 13
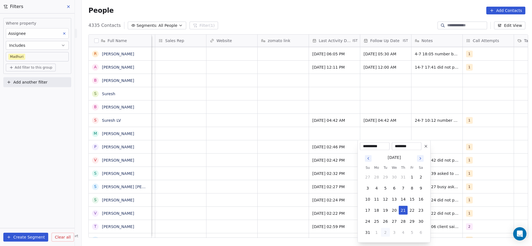
click at [386, 229] on button "2" at bounding box center [385, 232] width 9 height 9
type input "**********"
click at [243, 194] on html "On2Cook India Pvt. Ltd. Contacts People Marketing Workflows Campaigns Sales Pip…" at bounding box center [266, 123] width 532 height 246
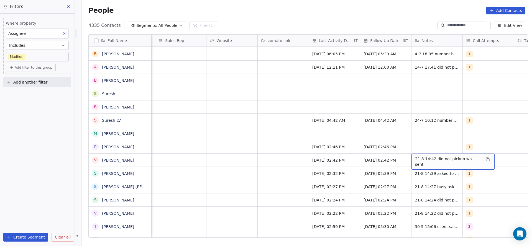
click at [422, 154] on div "21-8 14:42 did not pickup wa sent" at bounding box center [452, 162] width 83 height 16
click at [377, 139] on html "On2Cook India Pvt. Ltd. Contacts People Marketing Workflows Campaigns Sales Pip…" at bounding box center [266, 123] width 532 height 246
click at [422, 140] on div "grid" at bounding box center [436, 146] width 51 height 13
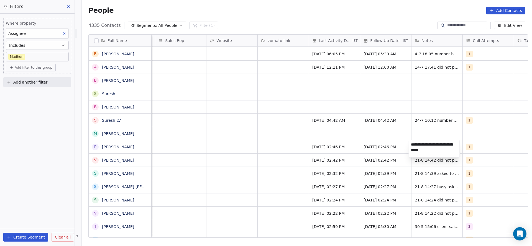
type textarea "**********"
click at [354, 94] on html "On2Cook India Pvt. Ltd. Contacts People Marketing Workflows Campaigns Sales Pip…" at bounding box center [266, 123] width 532 height 246
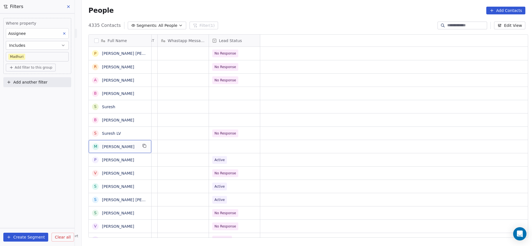
scroll to position [0, 0]
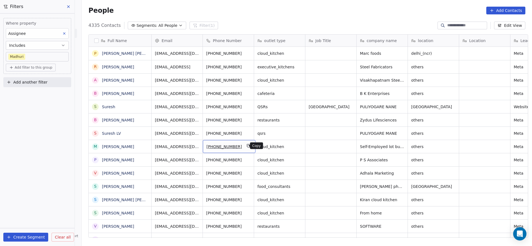
click at [247, 147] on button "grid" at bounding box center [248, 146] width 7 height 7
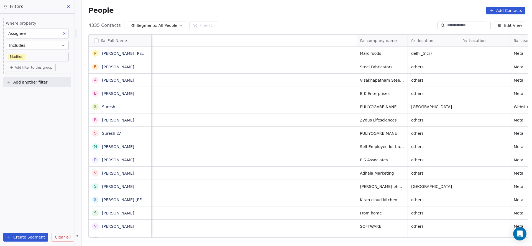
scroll to position [0, 359]
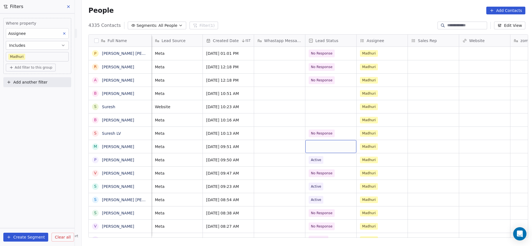
click at [326, 147] on div "grid" at bounding box center [330, 146] width 51 height 13
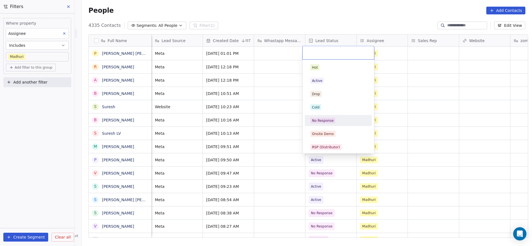
click at [329, 119] on div "No Response" at bounding box center [323, 120] width 22 height 5
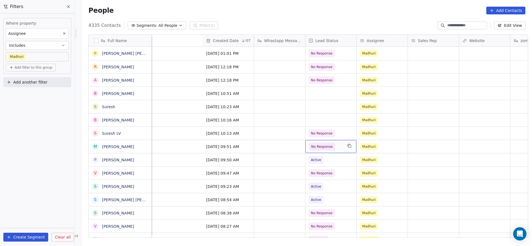
scroll to position [0, 606]
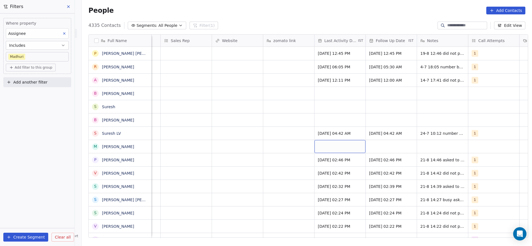
click at [332, 150] on div "grid" at bounding box center [339, 146] width 51 height 13
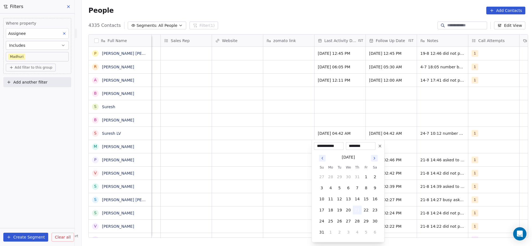
click at [357, 206] on button "21" at bounding box center [356, 210] width 9 height 9
click at [214, 178] on html "On2Cook India Pvt. Ltd. Contacts People Marketing Workflows Campaigns Sales Pip…" at bounding box center [266, 123] width 532 height 246
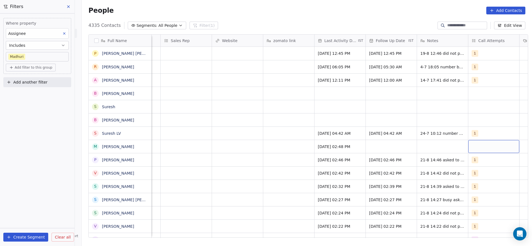
click at [473, 150] on div "grid" at bounding box center [493, 146] width 51 height 13
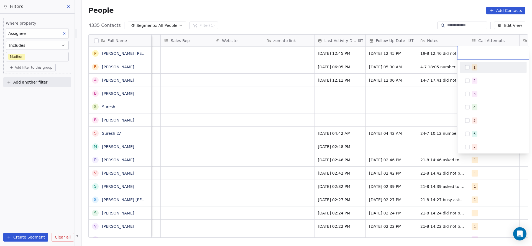
click at [476, 69] on span "1" at bounding box center [475, 68] width 6 height 6
click at [377, 136] on html "On2Cook India Pvt. Ltd. Contacts People Marketing Workflows Campaigns Sales Pip…" at bounding box center [266, 123] width 532 height 246
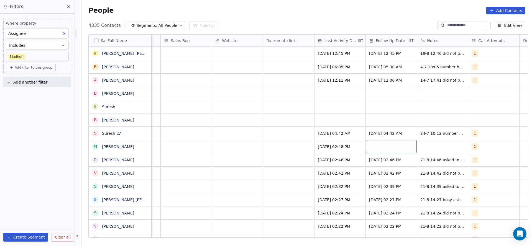
click at [385, 148] on div "grid" at bounding box center [390, 146] width 51 height 13
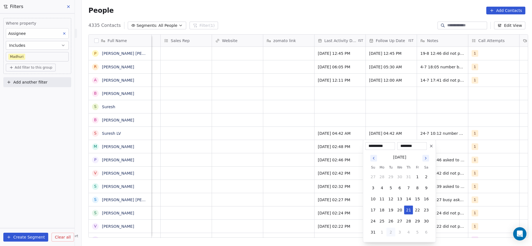
click at [390, 231] on button "2" at bounding box center [390, 232] width 9 height 9
type input "**********"
click at [300, 193] on html "On2Cook India Pvt. Ltd. Contacts People Marketing Workflows Campaigns Sales Pip…" at bounding box center [266, 123] width 532 height 246
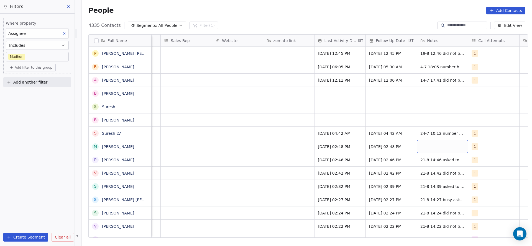
click at [442, 148] on div "grid" at bounding box center [442, 146] width 51 height 13
type textarea "**********"
click at [221, 143] on html "On2Cook India Pvt. Ltd. Contacts People Marketing Workflows Campaigns Sales Pip…" at bounding box center [266, 123] width 532 height 246
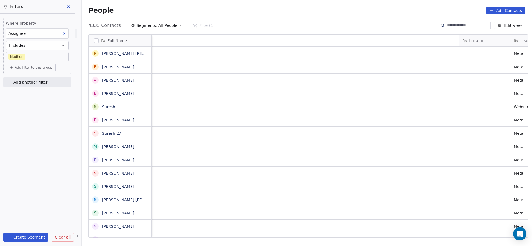
scroll to position [0, 480]
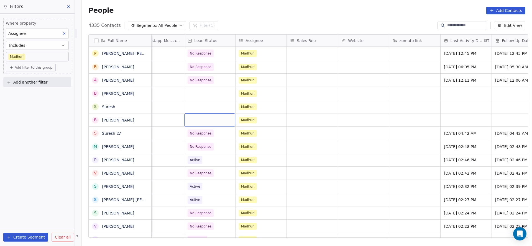
click at [204, 116] on div "grid" at bounding box center [209, 120] width 51 height 13
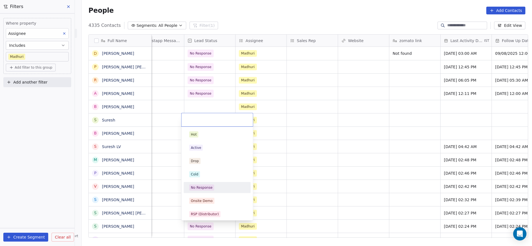
click at [203, 187] on div "No Response" at bounding box center [202, 187] width 22 height 5
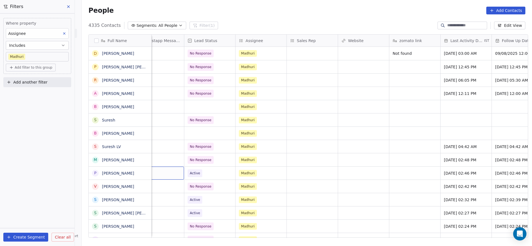
scroll to position [0, 461]
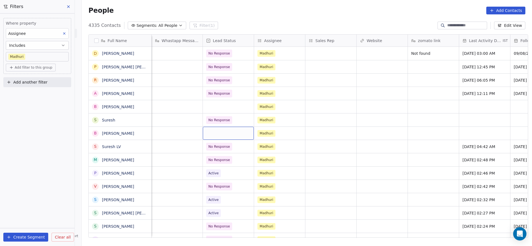
click at [225, 133] on div "grid" at bounding box center [228, 133] width 51 height 13
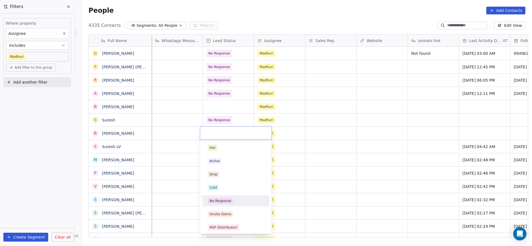
click at [221, 203] on div "No Response" at bounding box center [220, 201] width 22 height 5
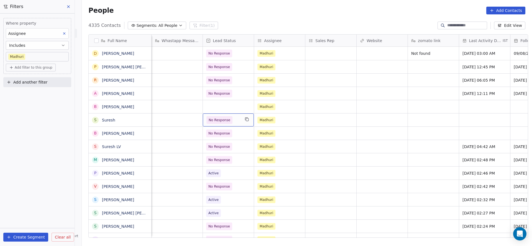
click at [220, 119] on span "No Response" at bounding box center [219, 120] width 22 height 6
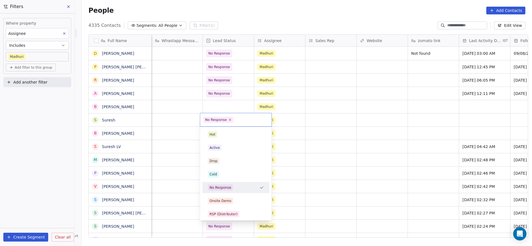
click at [229, 119] on icon at bounding box center [230, 120] width 2 height 2
drag, startPoint x: 156, startPoint y: 125, endPoint x: 388, endPoint y: 142, distance: 232.6
click at [156, 126] on html "On2Cook India Pvt. Ltd. Contacts People Marketing Workflows Campaigns Sales Pip…" at bounding box center [266, 123] width 532 height 246
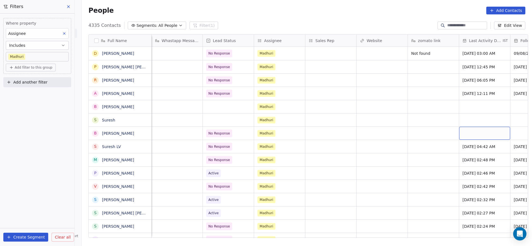
click at [476, 132] on div "grid" at bounding box center [484, 133] width 51 height 13
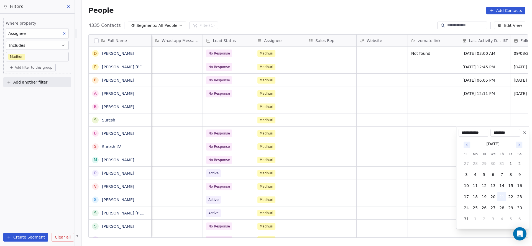
click at [498, 196] on button "21" at bounding box center [501, 196] width 9 height 9
click at [407, 195] on html "On2Cook India Pvt. Ltd. Contacts People Marketing Workflows Campaigns Sales Pip…" at bounding box center [266, 123] width 532 height 246
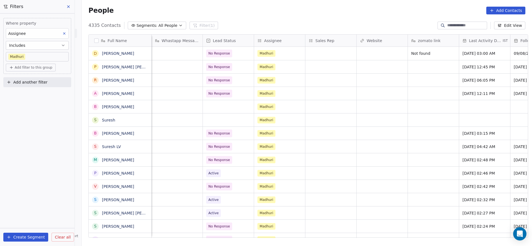
scroll to position [0, 662]
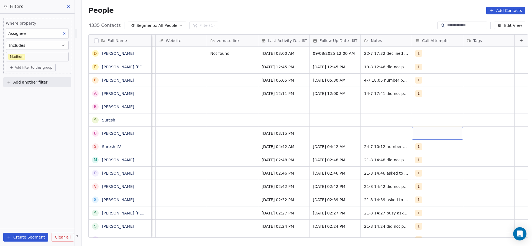
click at [431, 135] on div "grid" at bounding box center [437, 133] width 51 height 13
click at [425, 146] on div "1" at bounding box center [426, 147] width 2 height 5
click at [342, 135] on html "On2Cook India Pvt. Ltd. Contacts People Marketing Workflows Campaigns Sales Pip…" at bounding box center [266, 123] width 532 height 246
click at [343, 127] on div "grid" at bounding box center [334, 133] width 51 height 13
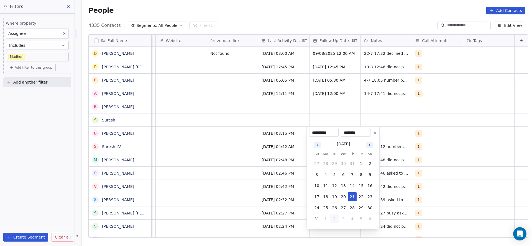
click at [335, 216] on button "2" at bounding box center [334, 219] width 9 height 9
type input "**********"
click at [240, 185] on html "On2Cook India Pvt. Ltd. Contacts People Marketing Workflows Campaigns Sales Pip…" at bounding box center [266, 123] width 532 height 246
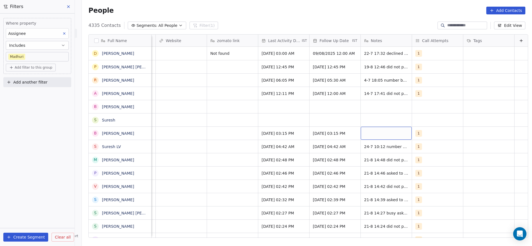
click at [375, 127] on div "grid" at bounding box center [385, 133] width 51 height 13
type textarea "*"
type textarea "**********"
click at [272, 124] on html "On2Cook India Pvt. Ltd. Contacts People Marketing Workflows Campaigns Sales Pip…" at bounding box center [266, 123] width 532 height 246
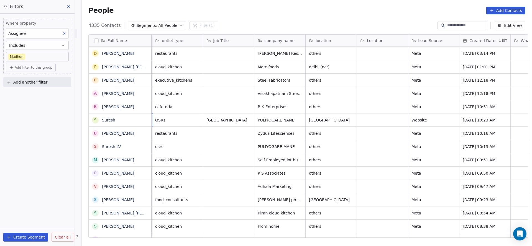
scroll to position [0, 51]
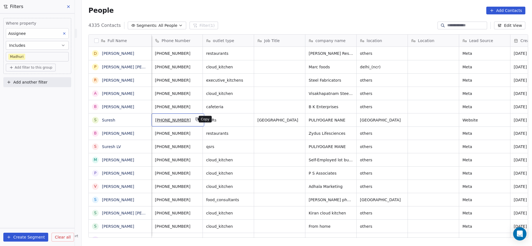
click at [195, 118] on icon "grid" at bounding box center [197, 119] width 4 height 4
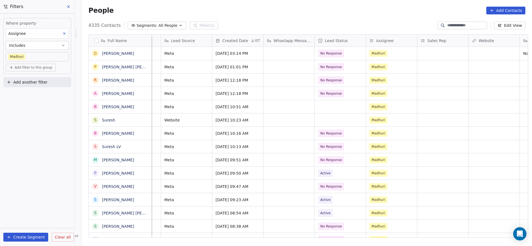
scroll to position [0, 580]
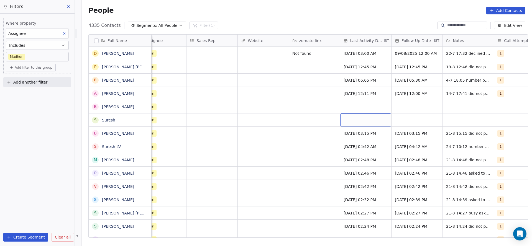
click at [360, 121] on div "grid" at bounding box center [365, 120] width 51 height 13
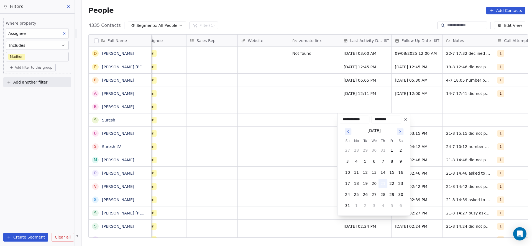
click at [381, 185] on button "21" at bounding box center [382, 183] width 9 height 9
click at [306, 175] on html "On2Cook India Pvt. Ltd. Contacts People Marketing Workflows Campaigns Sales Pip…" at bounding box center [266, 123] width 532 height 246
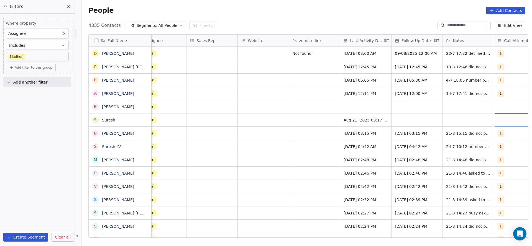
scroll to position [0, 603]
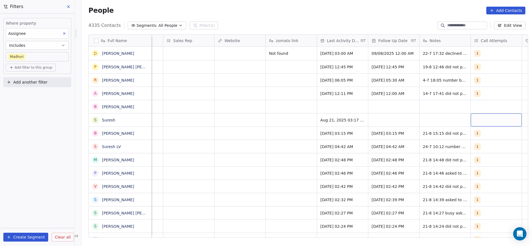
click at [493, 118] on div "grid" at bounding box center [495, 120] width 51 height 13
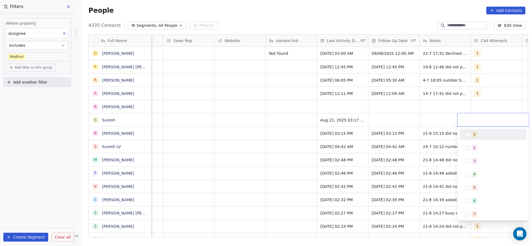
click at [475, 136] on span "1" at bounding box center [475, 135] width 6 height 6
click at [395, 130] on html "On2Cook India Pvt. Ltd. Contacts People Marketing Workflows Campaigns Sales Pip…" at bounding box center [266, 123] width 532 height 246
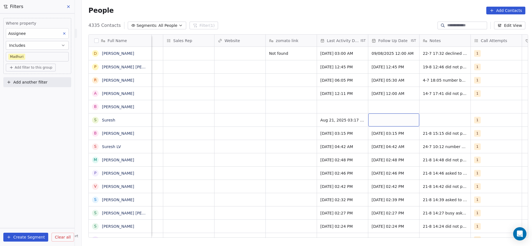
click at [388, 119] on div "grid" at bounding box center [393, 120] width 51 height 13
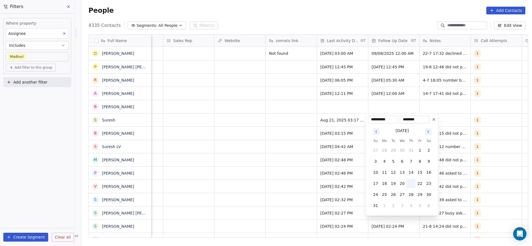
click at [412, 185] on button "21" at bounding box center [410, 183] width 9 height 9
click at [392, 207] on button "2" at bounding box center [393, 205] width 9 height 9
type input "**********"
drag, startPoint x: 155, startPoint y: 173, endPoint x: 182, endPoint y: 145, distance: 38.6
click at [156, 172] on html "On2Cook India Pvt. Ltd. Contacts People Marketing Workflows Campaigns Sales Pip…" at bounding box center [266, 123] width 532 height 246
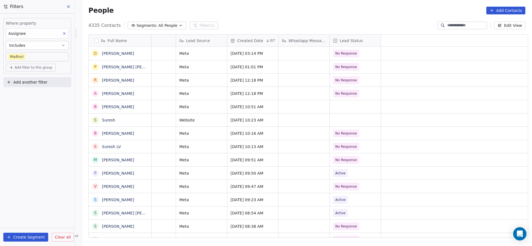
scroll to position [0, 0]
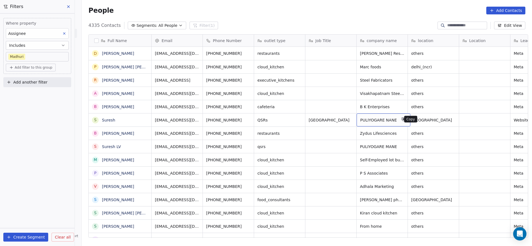
click at [401, 120] on button "grid" at bounding box center [403, 119] width 7 height 7
click at [246, 120] on icon "grid" at bounding box center [248, 119] width 4 height 4
click at [145, 120] on button "grid" at bounding box center [144, 119] width 7 height 7
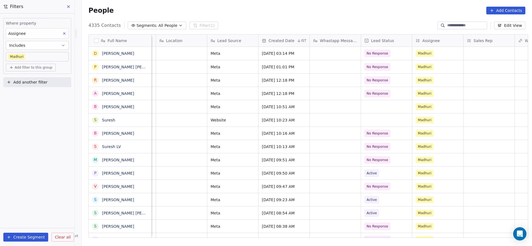
scroll to position [0, 306]
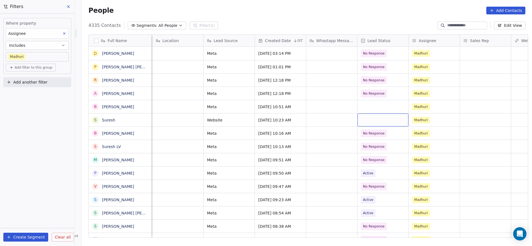
click at [367, 114] on div "grid" at bounding box center [382, 120] width 51 height 13
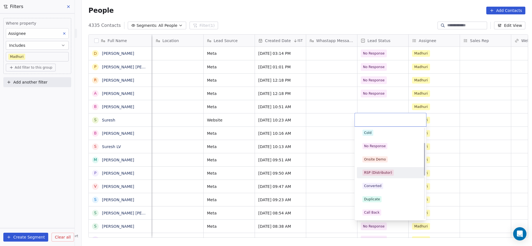
scroll to position [125, 0]
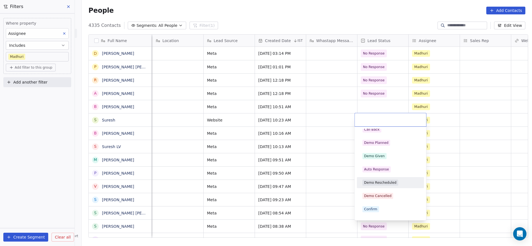
click at [389, 177] on div "Demo Rescheduled" at bounding box center [390, 182] width 67 height 11
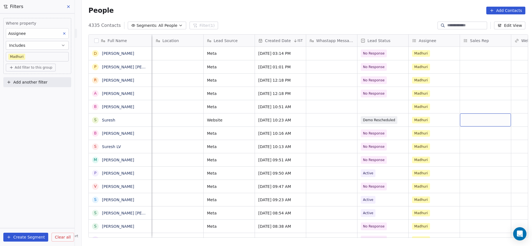
click at [461, 120] on div "grid" at bounding box center [485, 120] width 51 height 13
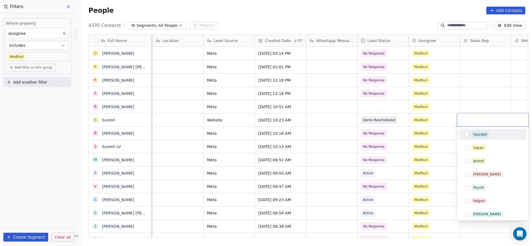
click at [386, 120] on html "On2Cook India Pvt. Ltd. Contacts People Marketing Workflows Campaigns Sales Pip…" at bounding box center [266, 123] width 532 height 246
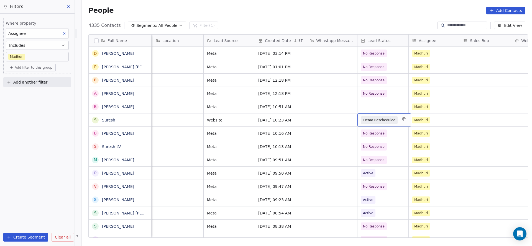
click at [386, 120] on span "Demo Rescheduled" at bounding box center [379, 120] width 32 height 6
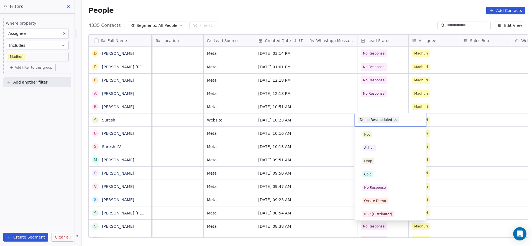
scroll to position [95, 0]
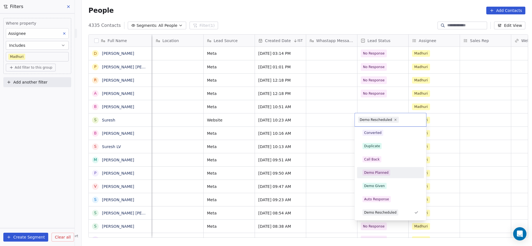
click at [378, 172] on div "Demo Planned" at bounding box center [376, 172] width 24 height 5
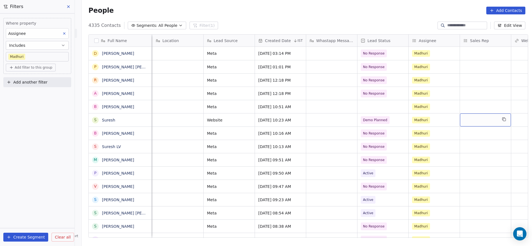
click at [473, 119] on div "grid" at bounding box center [485, 120] width 51 height 13
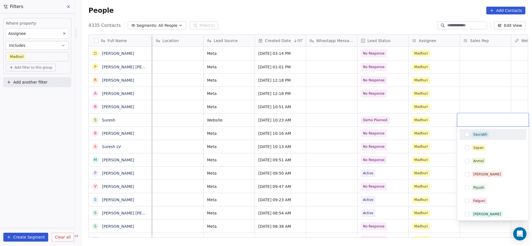
click at [479, 134] on div "Saurabh" at bounding box center [480, 134] width 14 height 5
click at [369, 156] on html "On2Cook India Pvt. Ltd. Contacts People Marketing Workflows Campaigns Sales Pip…" at bounding box center [266, 123] width 532 height 246
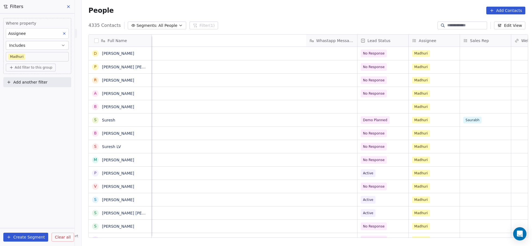
scroll to position [0, 641]
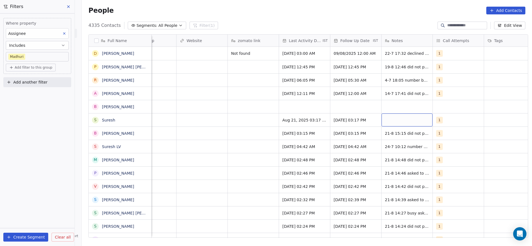
click at [394, 122] on div "grid" at bounding box center [406, 120] width 51 height 13
type textarea "**********"
click at [272, 100] on html "On2Cook India Pvt. Ltd. Contacts People Marketing Workflows Campaigns Sales Pip…" at bounding box center [266, 123] width 532 height 246
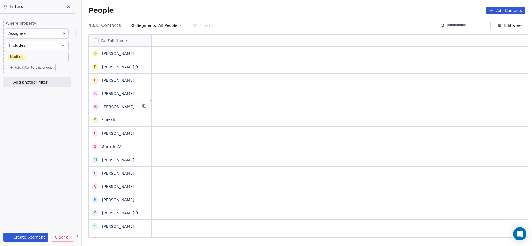
scroll to position [0, 0]
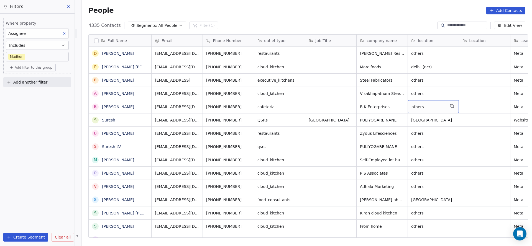
click at [424, 107] on span "others" at bounding box center [428, 107] width 34 height 6
type textarea "**********"
click at [256, 121] on html "On2Cook India Pvt. Ltd. Contacts People Marketing Workflows Campaigns Sales Pip…" at bounding box center [266, 123] width 532 height 246
drag, startPoint x: 227, startPoint y: 106, endPoint x: 238, endPoint y: 106, distance: 10.8
click at [227, 106] on html "On2Cook India Pvt. Ltd. Contacts People Marketing Workflows Campaigns Sales Pip…" at bounding box center [266, 123] width 532 height 246
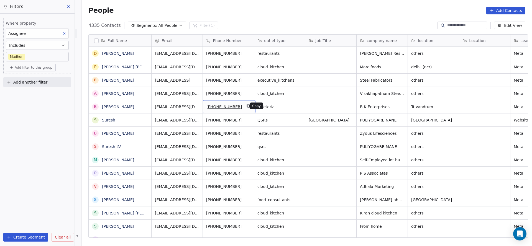
click at [247, 105] on button "grid" at bounding box center [248, 106] width 7 height 7
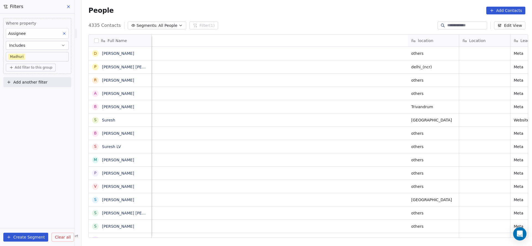
scroll to position [0, 461]
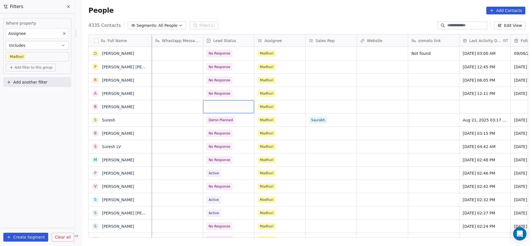
click at [235, 110] on div "grid" at bounding box center [228, 106] width 51 height 13
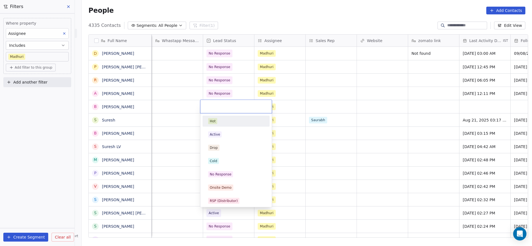
click at [232, 128] on div "Hot Active Drop Cold No Response Onsite Demo RSP (Distributor) Converted Duplic…" at bounding box center [235, 241] width 67 height 250
click at [221, 133] on div "Active" at bounding box center [236, 135] width 56 height 6
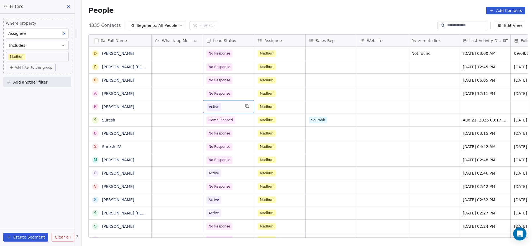
scroll to position [0, 633]
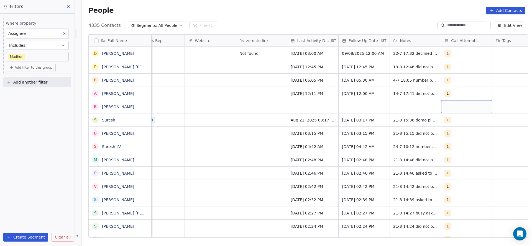
click at [446, 105] on div "grid" at bounding box center [466, 106] width 51 height 13
click at [447, 119] on button "Suggestions" at bounding box center [448, 121] width 4 height 4
click at [326, 119] on html "On2Cook India Pvt. Ltd. Contacts People Marketing Workflows Campaigns Sales Pip…" at bounding box center [266, 123] width 532 height 246
click at [302, 104] on div "grid" at bounding box center [312, 106] width 51 height 13
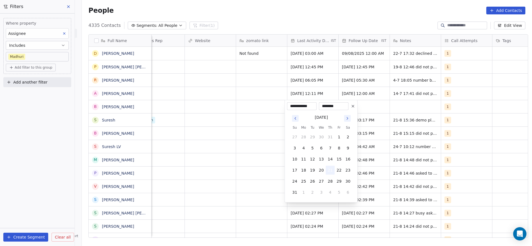
click at [328, 169] on button "21" at bounding box center [330, 170] width 9 height 9
click at [210, 151] on html "On2Cook India Pvt. Ltd. Contacts People Marketing Workflows Campaigns Sales Pip…" at bounding box center [266, 123] width 532 height 246
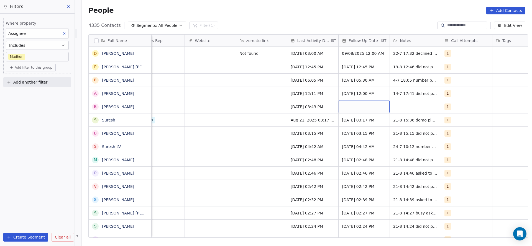
click at [362, 104] on div "grid" at bounding box center [363, 106] width 51 height 13
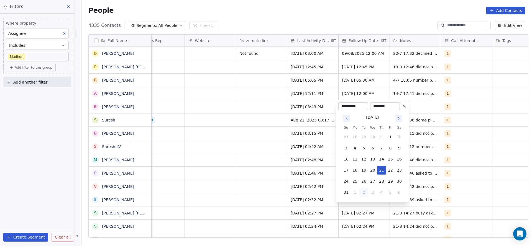
click at [362, 191] on button "2" at bounding box center [363, 192] width 9 height 9
type input "**********"
click at [238, 152] on html "On2Cook India Pvt. Ltd. Contacts People Marketing Workflows Campaigns Sales Pip…" at bounding box center [266, 123] width 532 height 246
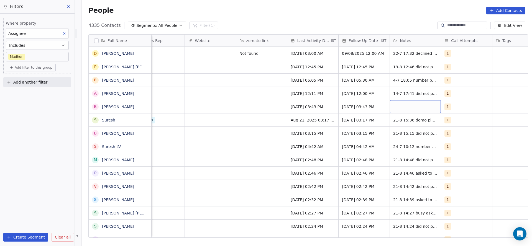
click at [392, 104] on div "grid" at bounding box center [415, 106] width 51 height 13
click at [392, 104] on textarea "*****" at bounding box center [412, 108] width 50 height 17
click at [411, 104] on textarea "**********" at bounding box center [412, 108] width 50 height 17
type textarea "**********"
click at [432, 116] on textarea "**********" at bounding box center [412, 112] width 50 height 24
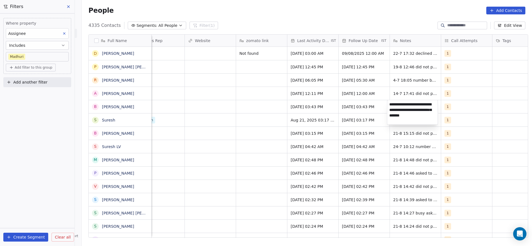
click at [408, 120] on textarea "**********" at bounding box center [412, 112] width 50 height 24
drag, startPoint x: 261, startPoint y: 125, endPoint x: 261, endPoint y: 107, distance: 18.3
click at [261, 125] on html "On2Cook India Pvt. Ltd. Contacts People Marketing Workflows Campaigns Sales Pip…" at bounding box center [266, 123] width 532 height 246
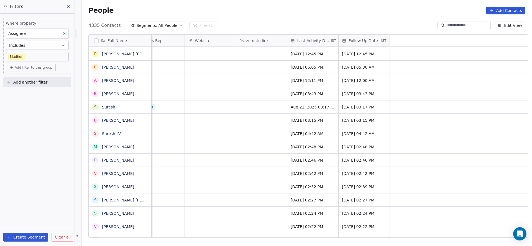
scroll to position [0, 325]
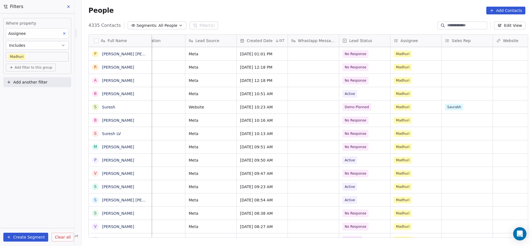
click at [37, 83] on span "Add another filter" at bounding box center [30, 82] width 34 height 6
click at [34, 92] on span "Contact properties" at bounding box center [27, 95] width 36 height 6
type input "***"
click at [24, 132] on span "Lead Status" at bounding box center [20, 133] width 23 height 6
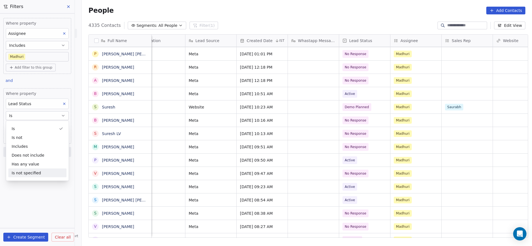
click at [35, 171] on div "Is not specified" at bounding box center [37, 173] width 58 height 9
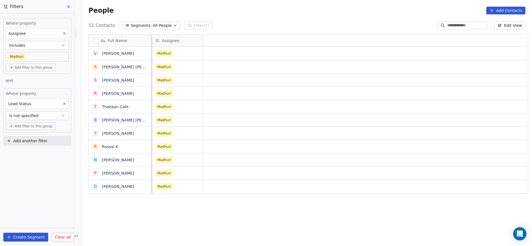
scroll to position [0, 51]
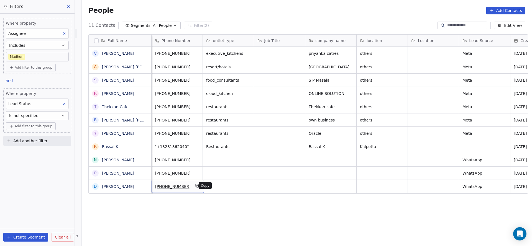
click at [196, 185] on icon "grid" at bounding box center [197, 185] width 2 height 2
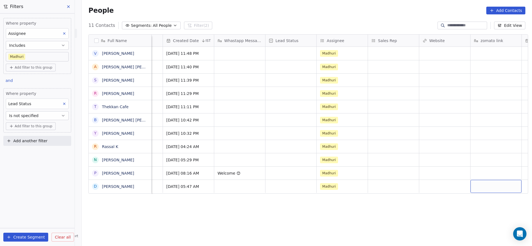
scroll to position [0, 449]
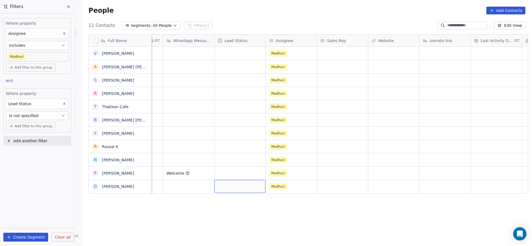
click at [232, 186] on div "grid" at bounding box center [239, 186] width 51 height 13
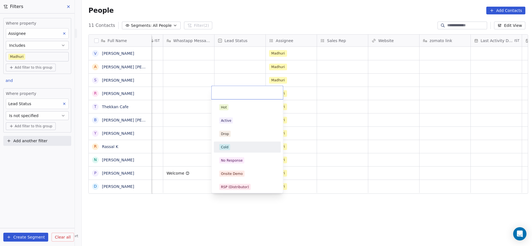
click at [233, 145] on div "Cold" at bounding box center [247, 147] width 56 height 6
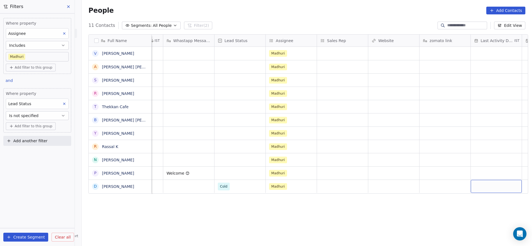
scroll to position [0, 501]
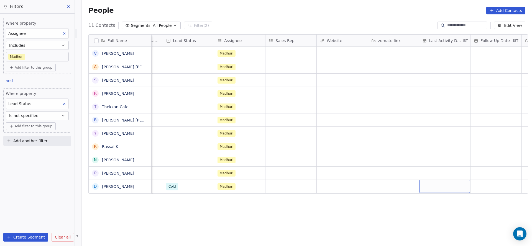
click at [430, 182] on div "grid" at bounding box center [444, 186] width 51 height 13
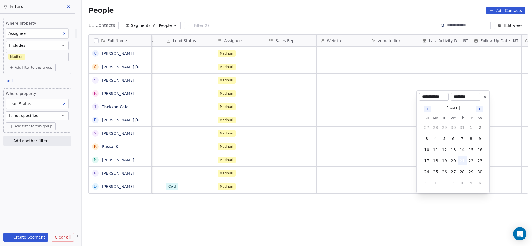
click at [465, 159] on button "21" at bounding box center [461, 160] width 9 height 9
click at [372, 172] on html "On2Cook India Pvt. Ltd. Contacts People Marketing Workflows Campaigns Sales Pip…" at bounding box center [266, 123] width 532 height 246
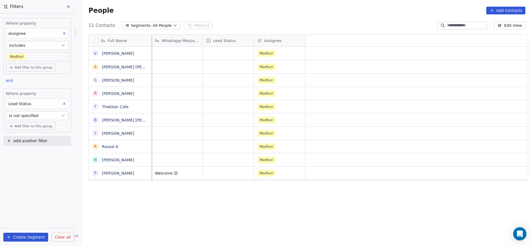
scroll to position [0, 51]
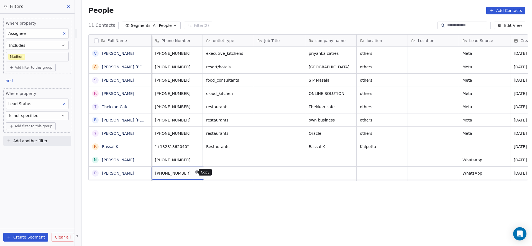
drag, startPoint x: 193, startPoint y: 172, endPoint x: 267, endPoint y: 231, distance: 94.7
click at [195, 173] on icon "grid" at bounding box center [197, 172] width 4 height 4
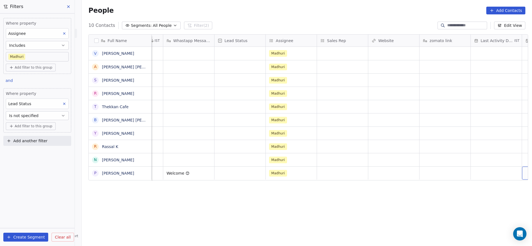
scroll to position [0, 501]
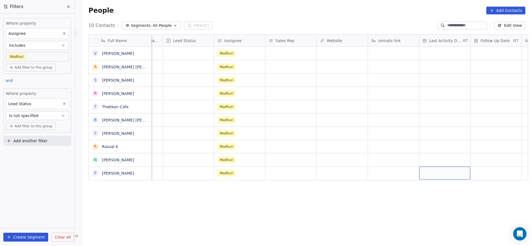
click at [422, 178] on div "grid" at bounding box center [444, 173] width 51 height 13
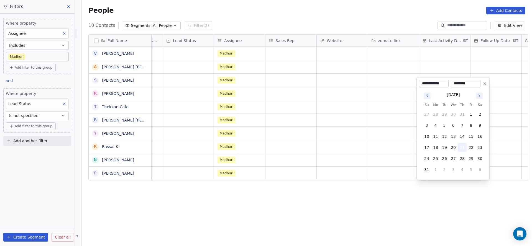
click at [458, 145] on button "21" at bounding box center [461, 147] width 9 height 9
click at [359, 162] on html "On2Cook India Pvt. Ltd. Contacts People Marketing Workflows Campaigns Sales Pip…" at bounding box center [266, 123] width 532 height 246
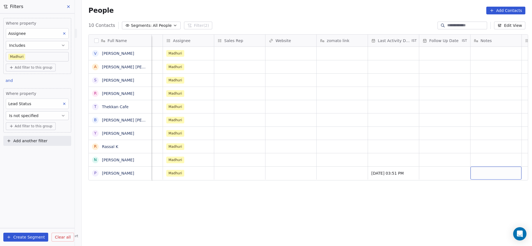
scroll to position [0, 603]
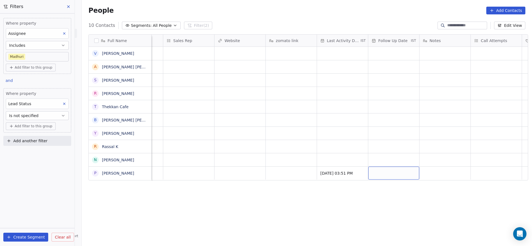
click at [400, 176] on div "grid" at bounding box center [393, 173] width 51 height 13
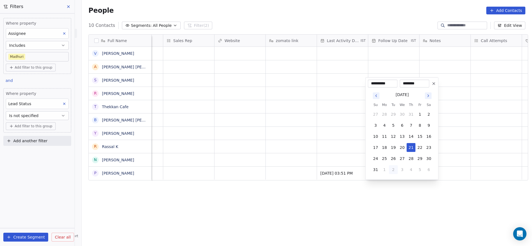
click at [395, 172] on button "2" at bounding box center [393, 169] width 9 height 9
type input "**********"
drag, startPoint x: 296, startPoint y: 168, endPoint x: 420, endPoint y: 168, distance: 124.0
click at [302, 168] on html "On2Cook India Pvt. Ltd. Contacts People Marketing Workflows Campaigns Sales Pip…" at bounding box center [266, 123] width 532 height 246
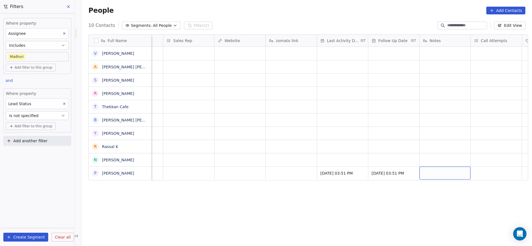
click at [430, 176] on div "grid" at bounding box center [444, 173] width 51 height 13
type textarea "**********"
drag, startPoint x: 328, startPoint y: 183, endPoint x: 249, endPoint y: 156, distance: 83.5
click at [328, 183] on html "On2Cook India Pvt. Ltd. Contacts People Marketing Workflows Campaigns Sales Pip…" at bounding box center [266, 123] width 532 height 246
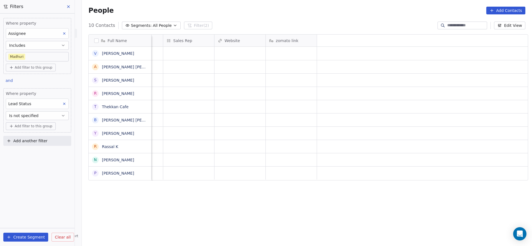
scroll to position [0, 205]
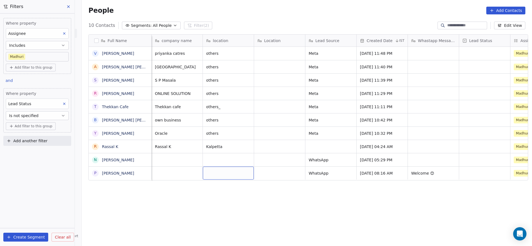
click at [207, 171] on div "grid" at bounding box center [228, 173] width 51 height 13
type textarea "*********"
click at [220, 163] on html "On2Cook India Pvt. Ltd. Contacts People Marketing Workflows Campaigns Sales Pip…" at bounding box center [266, 123] width 532 height 246
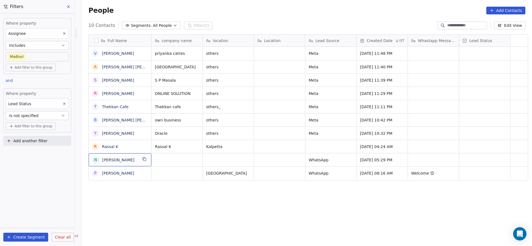
scroll to position [0, 0]
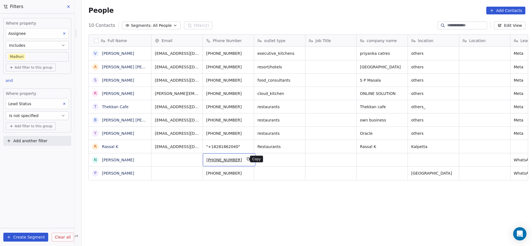
click at [245, 161] on button "grid" at bounding box center [248, 159] width 7 height 7
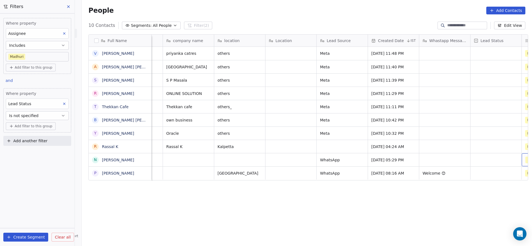
scroll to position [0, 245]
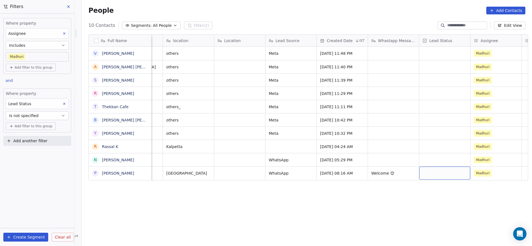
click at [439, 171] on div "grid" at bounding box center [444, 173] width 51 height 13
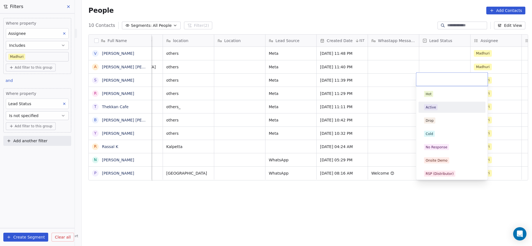
click at [442, 110] on div "Active" at bounding box center [451, 107] width 63 height 9
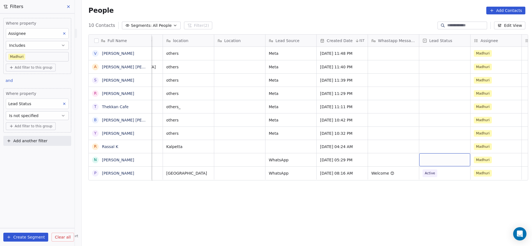
click at [445, 160] on div "grid" at bounding box center [444, 159] width 51 height 13
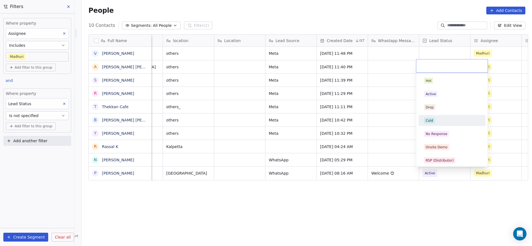
click at [442, 120] on div "Cold" at bounding box center [452, 121] width 56 height 6
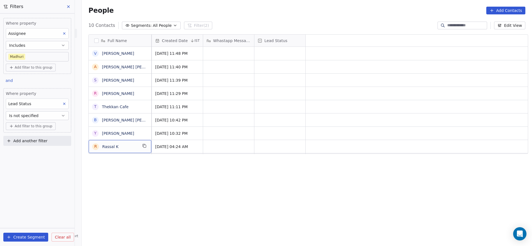
scroll to position [6, 0]
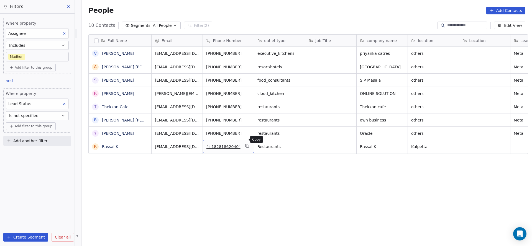
click at [245, 144] on icon "grid" at bounding box center [247, 146] width 4 height 4
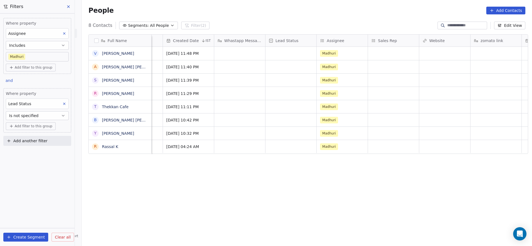
scroll to position [6, 501]
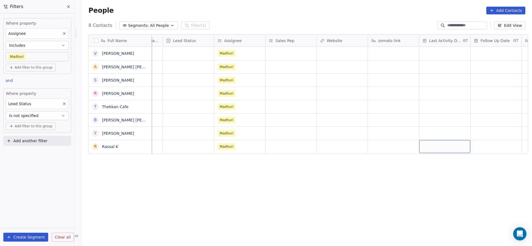
click at [436, 141] on div "grid" at bounding box center [444, 146] width 51 height 13
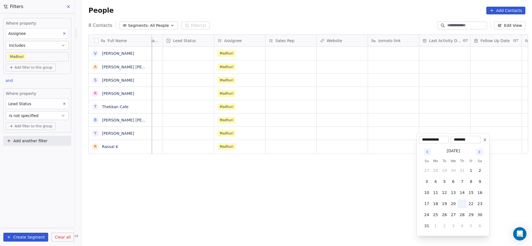
click at [465, 201] on button "21" at bounding box center [461, 203] width 9 height 9
click at [413, 194] on html "On2Cook India Pvt. Ltd. Contacts People Marketing Workflows Campaigns Sales Pip…" at bounding box center [266, 123] width 532 height 246
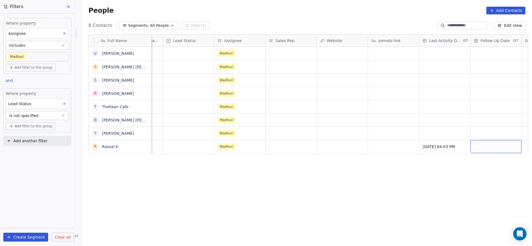
click at [491, 141] on div "grid" at bounding box center [495, 146] width 51 height 13
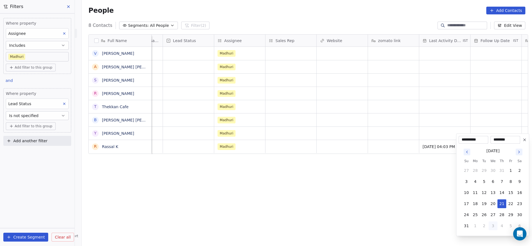
click at [493, 227] on button "3" at bounding box center [492, 225] width 9 height 9
click at [482, 174] on button "2" at bounding box center [483, 170] width 9 height 9
type input "**********"
click at [362, 133] on html "On2Cook India Pvt. Ltd. Contacts People Marketing Workflows Campaigns Sales Pip…" at bounding box center [266, 123] width 532 height 246
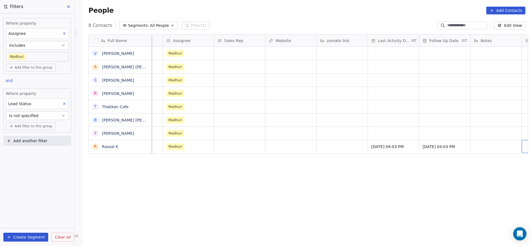
scroll to position [6, 603]
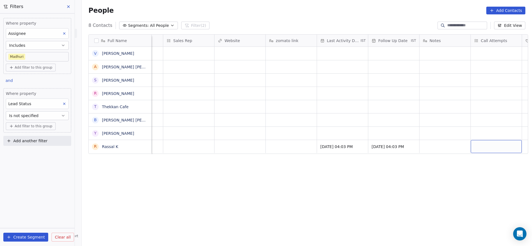
click at [499, 140] on div "grid" at bounding box center [495, 146] width 51 height 13
click at [478, 154] on div "1" at bounding box center [496, 155] width 49 height 6
click at [402, 143] on html "On2Cook India Pvt. Ltd. Contacts People Marketing Workflows Campaigns Sales Pip…" at bounding box center [266, 123] width 532 height 246
click at [425, 140] on div "grid" at bounding box center [444, 146] width 51 height 13
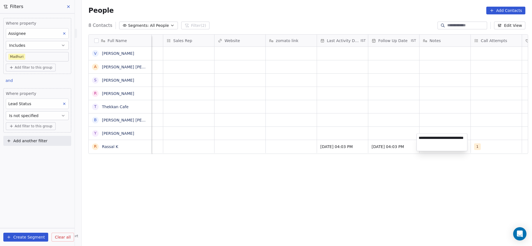
type textarea "**********"
drag, startPoint x: 261, startPoint y: 149, endPoint x: 290, endPoint y: 140, distance: 30.2
click at [260, 149] on html "On2Cook India Pvt. Ltd. Contacts People Marketing Workflows Campaigns Sales Pip…" at bounding box center [266, 123] width 532 height 246
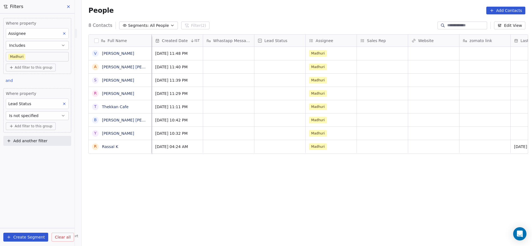
scroll to position [6, 359]
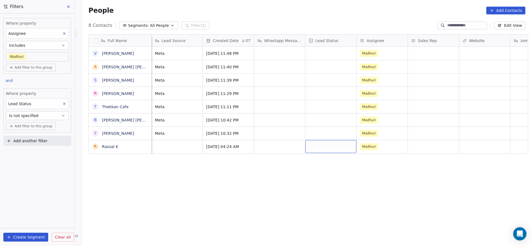
click at [329, 143] on div "grid" at bounding box center [330, 146] width 51 height 13
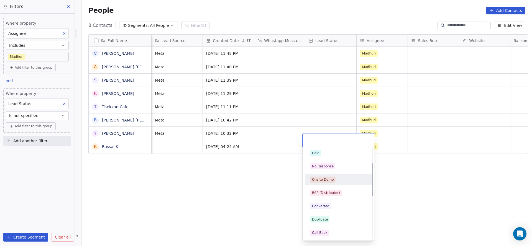
scroll to position [83, 0]
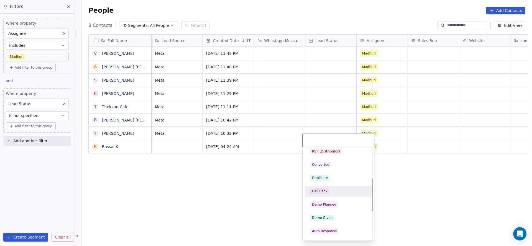
click at [332, 191] on div "Call Back" at bounding box center [338, 191] width 56 height 6
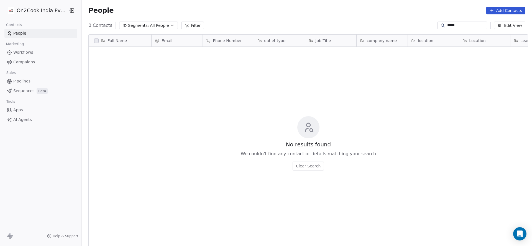
scroll to position [210, 446]
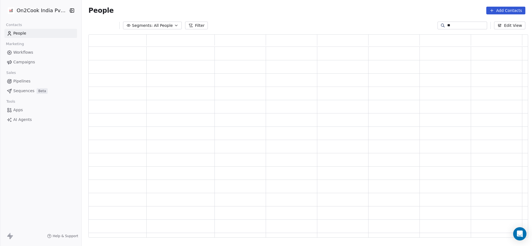
type input "*"
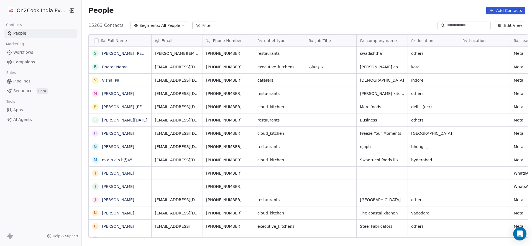
click at [196, 26] on button "Filter" at bounding box center [203, 26] width 23 height 8
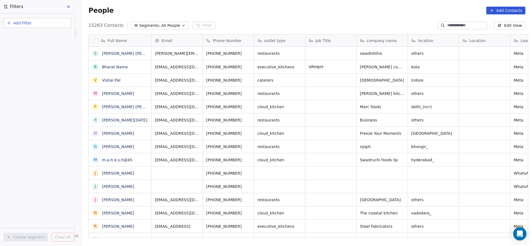
click at [56, 24] on button "Add Filter" at bounding box center [37, 23] width 68 height 10
click at [53, 32] on div "Contact properties" at bounding box center [37, 36] width 63 height 9
type input "***"
click at [44, 60] on div "Assignee" at bounding box center [37, 55] width 63 height 9
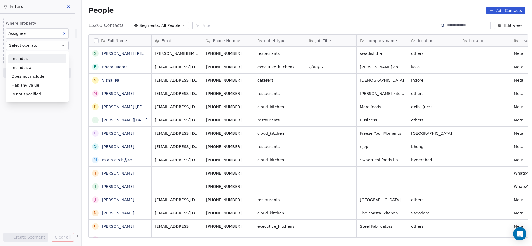
click at [44, 60] on div "Includes" at bounding box center [37, 58] width 58 height 9
click at [43, 56] on body "On2Cook India Pvt. Ltd. Contacts People Marketing Workflows Campaigns Sales Pip…" at bounding box center [266, 123] width 532 height 246
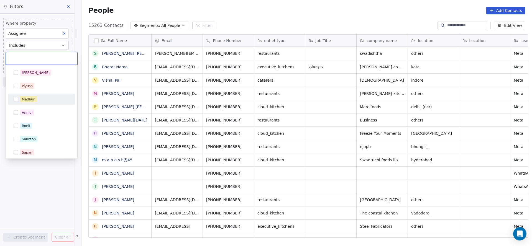
click at [47, 100] on div "Madhuri" at bounding box center [44, 99] width 49 height 6
click at [140, 96] on html "On2Cook India Pvt. Ltd. Contacts People Marketing Workflows Campaigns Sales Pip…" at bounding box center [266, 123] width 532 height 246
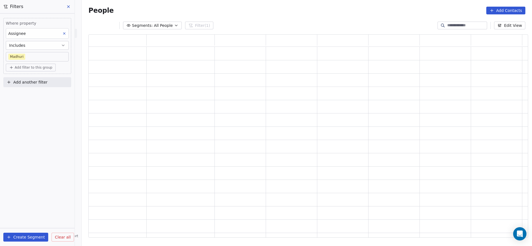
scroll to position [197, 433]
click at [54, 77] on button "Add another filter" at bounding box center [37, 82] width 68 height 10
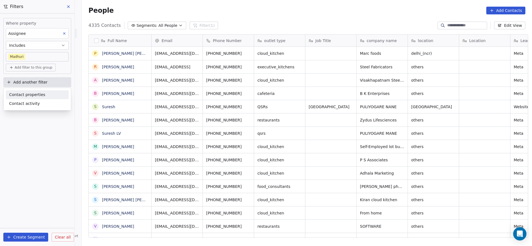
scroll to position [210, 446]
click at [35, 92] on span "Contact properties" at bounding box center [27, 95] width 36 height 6
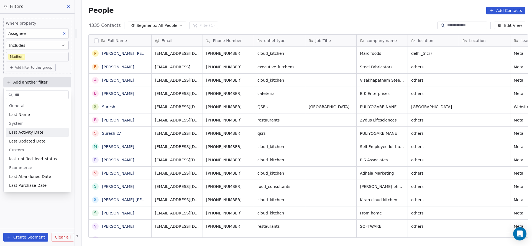
type input "***"
click at [47, 131] on div "Last Activity Date" at bounding box center [37, 133] width 56 height 6
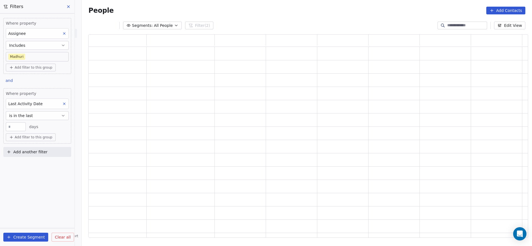
scroll to position [197, 433]
click at [52, 117] on button "is in the last" at bounding box center [37, 115] width 63 height 9
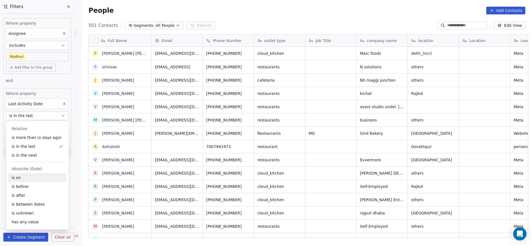
scroll to position [210, 446]
click at [26, 177] on div "is on" at bounding box center [37, 177] width 58 height 9
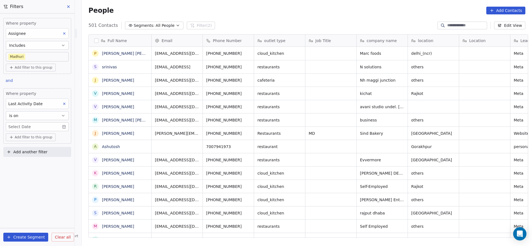
click at [37, 127] on body "On2Cook India Pvt. Ltd. Contacts People Marketing Workflows Campaigns Sales Pip…" at bounding box center [266, 123] width 532 height 246
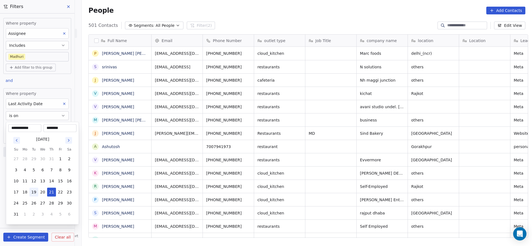
click at [33, 194] on button "19" at bounding box center [33, 192] width 9 height 9
type input "**********"
click at [167, 179] on html "On2Cook India Pvt. Ltd. Contacts People Marketing Workflows Campaigns Sales Pip…" at bounding box center [266, 123] width 532 height 246
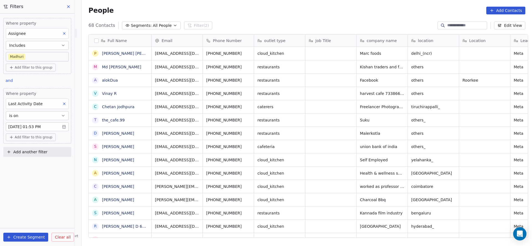
drag, startPoint x: 169, startPoint y: 233, endPoint x: 223, endPoint y: 237, distance: 53.8
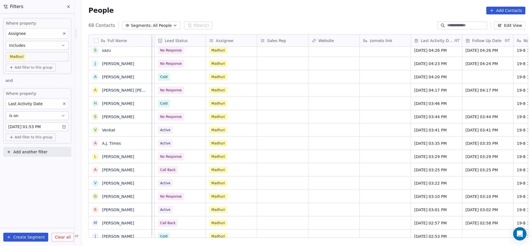
scroll to position [0, 541]
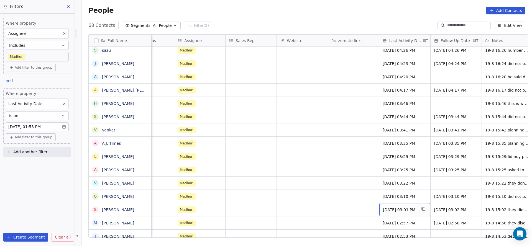
click at [399, 211] on span "Aug 19, 2025 03:01 PM" at bounding box center [400, 210] width 34 height 6
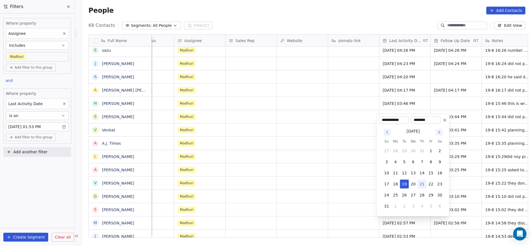
click at [421, 184] on button "21" at bounding box center [421, 184] width 9 height 9
type input "**********"
click at [336, 200] on html "On2Cook India Pvt. Ltd. Contacts People Marketing Workflows Campaigns Sales Pip…" at bounding box center [266, 123] width 532 height 246
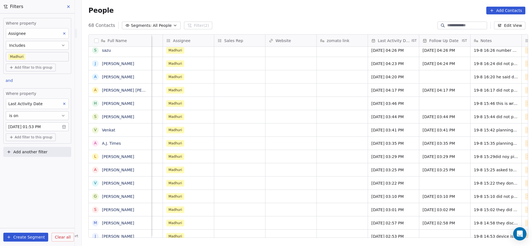
scroll to position [0, 655]
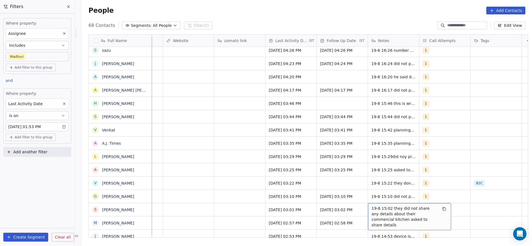
click at [375, 207] on span "19-8 15:02 they did not share any details about their commercial kitchen asked …" at bounding box center [404, 217] width 66 height 22
click at [368, 206] on textarea "**********" at bounding box center [406, 213] width 83 height 21
type textarea "**********"
click at [227, 207] on html "On2Cook India Pvt. Ltd. Contacts People Marketing Workflows Campaigns Sales Pip…" at bounding box center [266, 123] width 532 height 246
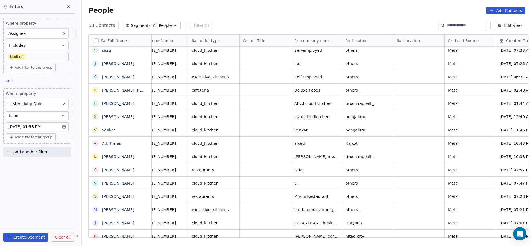
scroll to position [0, 0]
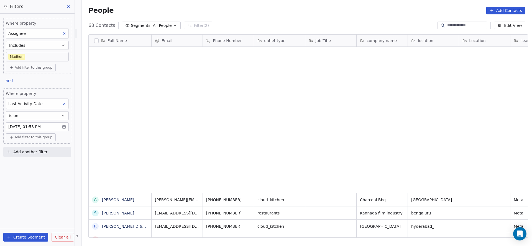
scroll to position [210, 446]
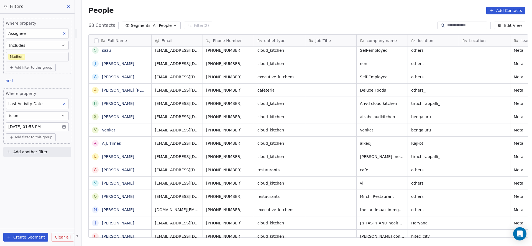
click at [45, 123] on body "On2Cook India Pvt. Ltd. Contacts People Marketing Workflows Campaigns Sales Pip…" at bounding box center [266, 123] width 532 height 246
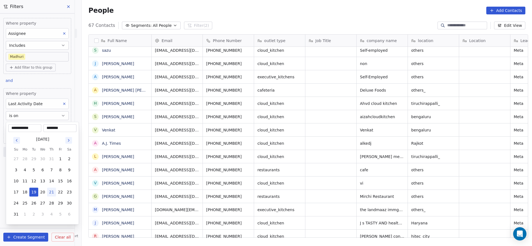
click at [48, 190] on button "21" at bounding box center [51, 192] width 9 height 9
type input "**********"
click at [294, 144] on html "On2Cook India Pvt. Ltd. Contacts People Marketing Workflows Campaigns Sales Pip…" at bounding box center [266, 123] width 532 height 246
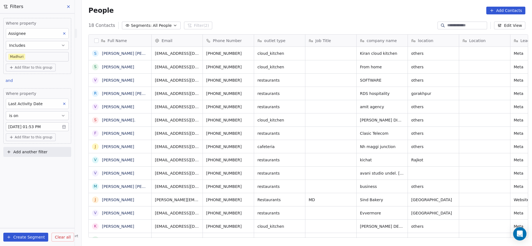
click at [49, 58] on body "On2Cook India Pvt. Ltd. Contacts People Marketing Workflows Campaigns Sales Pip…" at bounding box center [266, 123] width 532 height 246
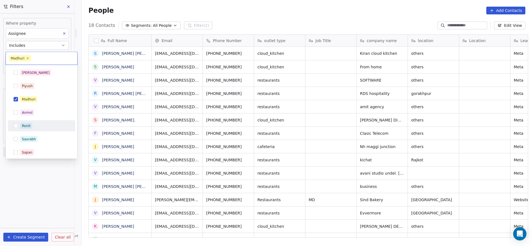
click at [28, 130] on div "Ronit" at bounding box center [41, 126] width 63 height 9
click at [44, 98] on div "Madhuri" at bounding box center [44, 99] width 49 height 6
click at [131, 109] on html "On2Cook India Pvt. Ltd. Contacts People Marketing Workflows Campaigns Sales Pip…" at bounding box center [266, 123] width 532 height 246
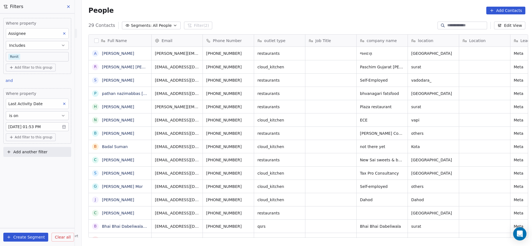
click at [50, 60] on body "On2Cook India Pvt. Ltd. Contacts People Marketing Workflows Campaigns Sales Pip…" at bounding box center [266, 123] width 532 height 246
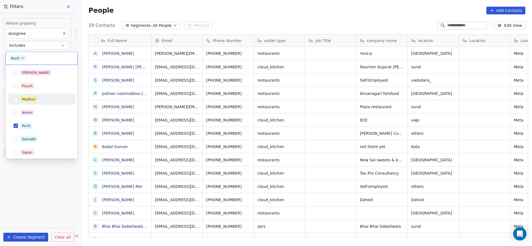
click at [44, 98] on div "Madhuri" at bounding box center [44, 99] width 49 height 6
click at [35, 124] on div "Ronit" at bounding box center [44, 126] width 49 height 6
click at [173, 111] on html "On2Cook India Pvt. Ltd. Contacts People Marketing Workflows Campaigns Sales Pip…" at bounding box center [266, 123] width 532 height 246
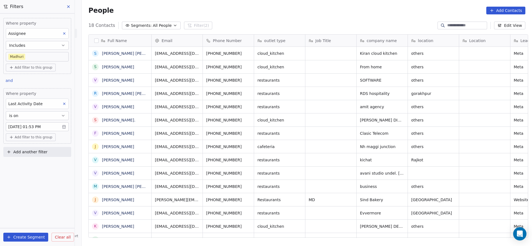
scroll to position [0, 0]
click at [44, 123] on body "On2Cook India Pvt. Ltd. Contacts People Marketing Workflows Campaigns Sales Pip…" at bounding box center [266, 123] width 532 height 246
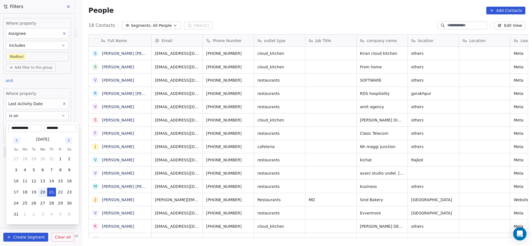
click at [43, 194] on button "20" at bounding box center [42, 192] width 9 height 9
type input "**********"
click at [140, 120] on html "On2Cook India Pvt. Ltd. Contacts People Marketing Workflows Campaigns Sales Pip…" at bounding box center [266, 123] width 532 height 246
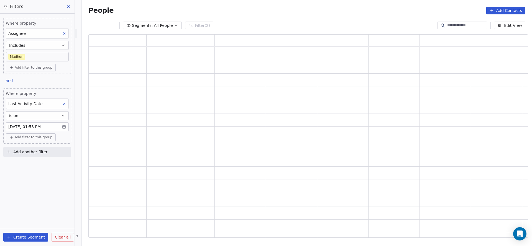
scroll to position [197, 433]
click at [43, 125] on body "On2Cook India Pvt. Ltd. Contacts People Marketing Workflows Campaigns Sales Pip…" at bounding box center [266, 123] width 532 height 246
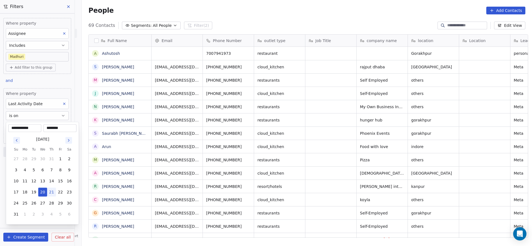
scroll to position [210, 446]
click at [52, 194] on button "21" at bounding box center [51, 192] width 9 height 9
type input "**********"
click at [184, 168] on html "On2Cook India Pvt. Ltd. Contacts People Marketing Workflows Campaigns Sales Pip…" at bounding box center [266, 123] width 532 height 246
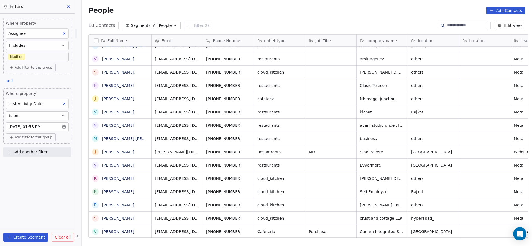
scroll to position [6, 0]
click at [46, 125] on body "On2Cook India Pvt. Ltd. Contacts People Marketing Workflows Campaigns Sales Pip…" at bounding box center [266, 123] width 532 height 246
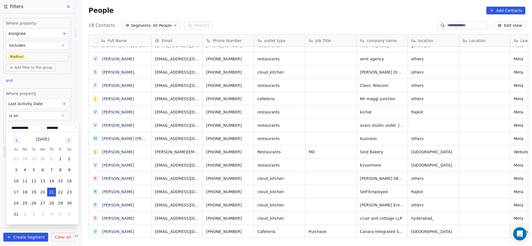
click at [53, 130] on input "********" at bounding box center [60, 128] width 31 height 6
type input "********"
click at [50, 127] on input "********" at bounding box center [60, 128] width 31 height 6
type input "********"
click at [154, 109] on html "On2Cook India Pvt. Ltd. Contacts People Marketing Workflows Campaigns Sales Pip…" at bounding box center [266, 123] width 532 height 246
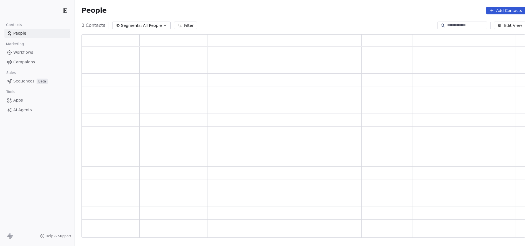
scroll to position [197, 437]
click at [447, 23] on input at bounding box center [466, 26] width 39 height 6
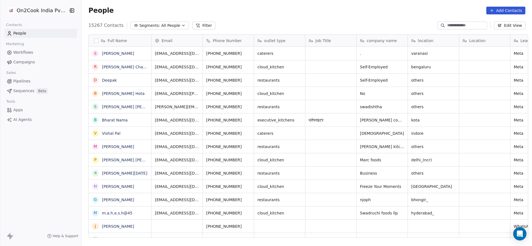
scroll to position [210, 446]
paste input "*****"
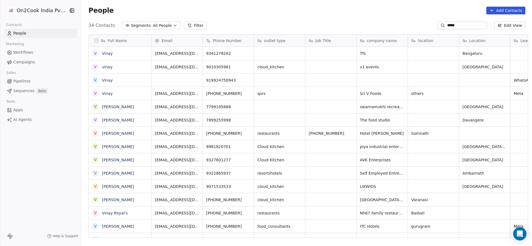
type input "*****"
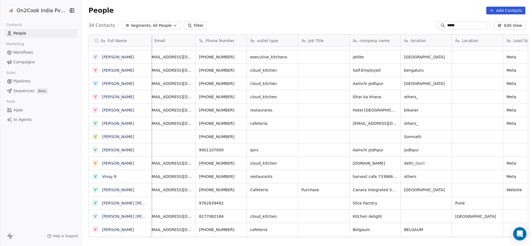
scroll to position [0, 6]
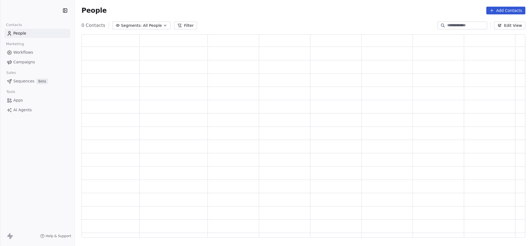
click at [447, 23] on input at bounding box center [466, 26] width 39 height 6
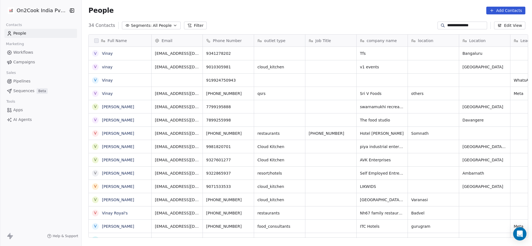
scroll to position [210, 446]
click at [467, 26] on input "**********" at bounding box center [466, 26] width 39 height 6
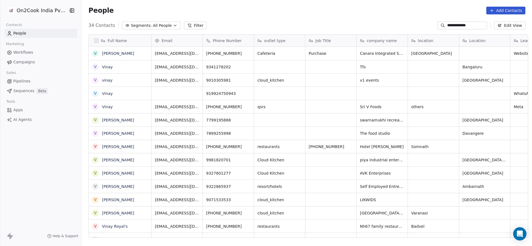
type input "**********"
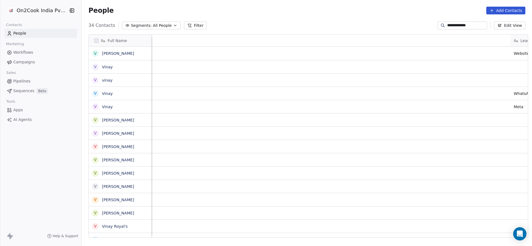
scroll to position [0, 561]
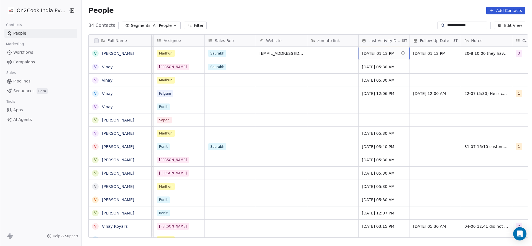
click at [371, 52] on span "[DATE] 01:12 PM" at bounding box center [379, 54] width 34 height 6
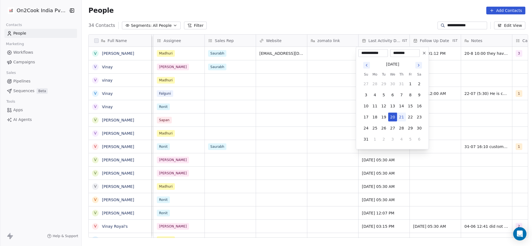
click at [398, 116] on button "21" at bounding box center [401, 117] width 9 height 9
type input "**********"
click at [285, 87] on html "**********" at bounding box center [266, 123] width 532 height 246
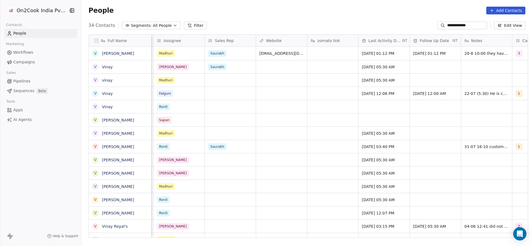
click at [469, 20] on div "People Add Contacts" at bounding box center [307, 10] width 450 height 21
click at [466, 29] on div "**********" at bounding box center [462, 26] width 50 height 8
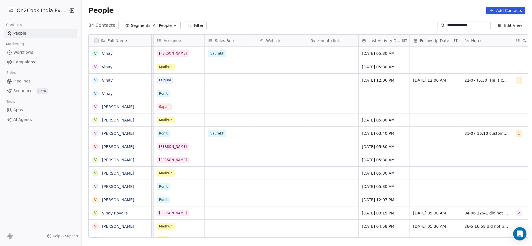
type input "**********"
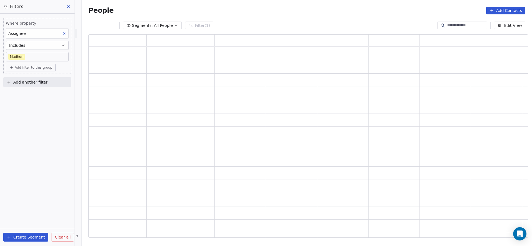
scroll to position [197, 433]
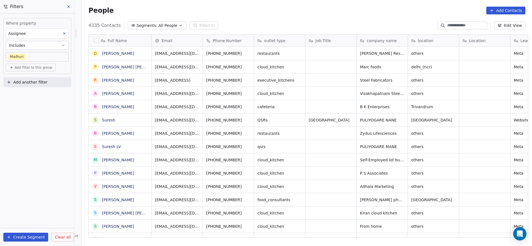
click at [27, 86] on button "Add another filter" at bounding box center [37, 82] width 68 height 10
click at [20, 94] on span "Contact properties" at bounding box center [27, 95] width 36 height 6
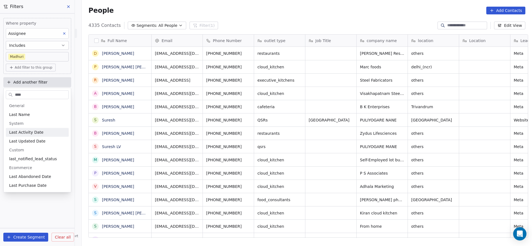
type input "****"
click at [31, 128] on div "Last Activity Date" at bounding box center [37, 132] width 63 height 9
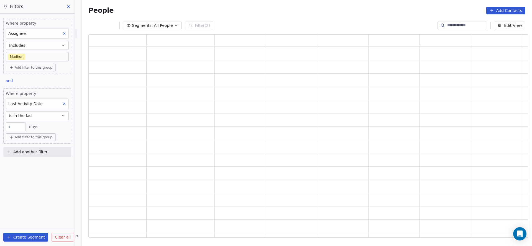
scroll to position [197, 433]
click at [40, 114] on button "is in the last" at bounding box center [37, 115] width 63 height 9
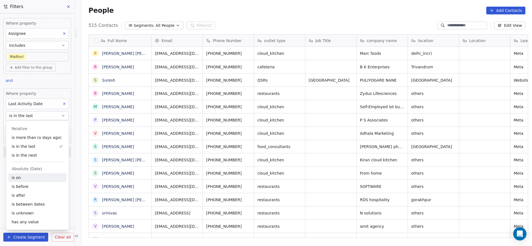
click at [40, 178] on div "is on" at bounding box center [37, 177] width 58 height 9
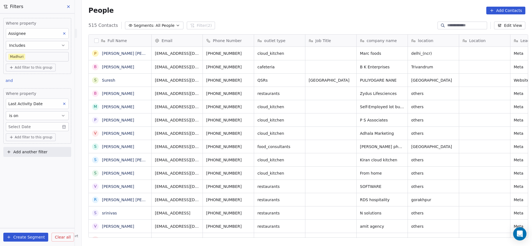
click at [35, 130] on body "On2Cook India Pvt. Ltd. Contacts People Marketing Workflows Campaigns Sales Pip…" at bounding box center [266, 123] width 532 height 246
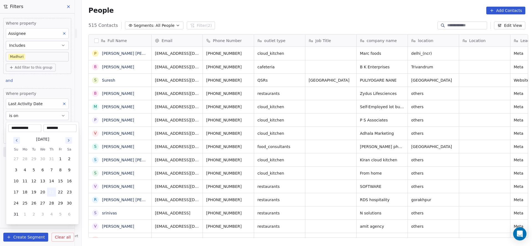
click at [51, 194] on button "21" at bounding box center [51, 192] width 9 height 9
click at [132, 162] on html "On2Cook India Pvt. Ltd. Contacts People Marketing Workflows Campaigns Sales Pip…" at bounding box center [266, 123] width 532 height 246
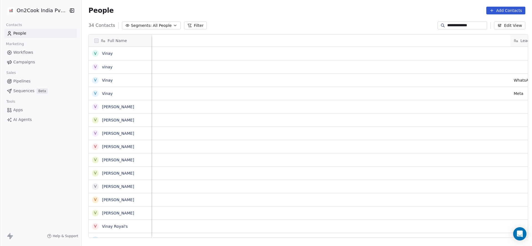
scroll to position [210, 446]
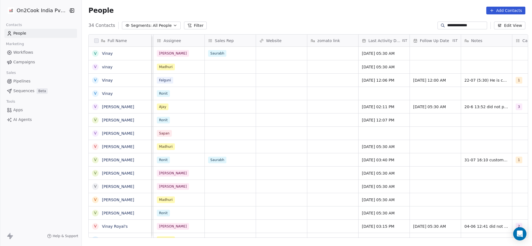
click at [452, 22] on div "**********" at bounding box center [462, 26] width 50 height 8
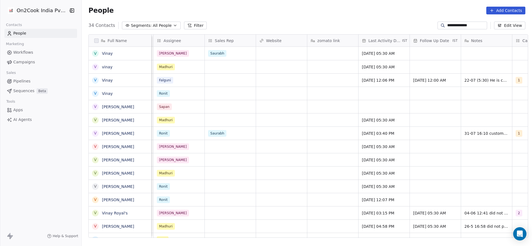
drag, startPoint x: 452, startPoint y: 24, endPoint x: 451, endPoint y: 29, distance: 6.0
click at [451, 28] on input "**********" at bounding box center [466, 26] width 39 height 6
click at [451, 29] on div "**********" at bounding box center [307, 25] width 450 height 9
drag, startPoint x: 443, startPoint y: 24, endPoint x: 470, endPoint y: 27, distance: 27.8
click at [470, 27] on input "**********" at bounding box center [466, 26] width 39 height 6
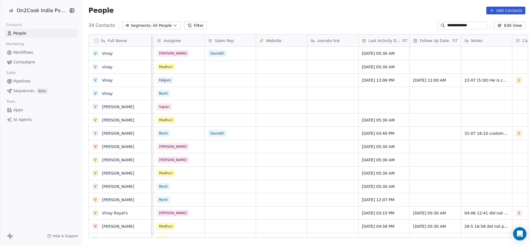
type input "*"
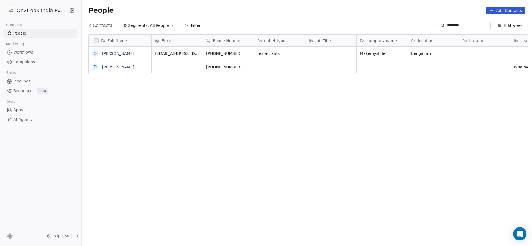
type input "********"
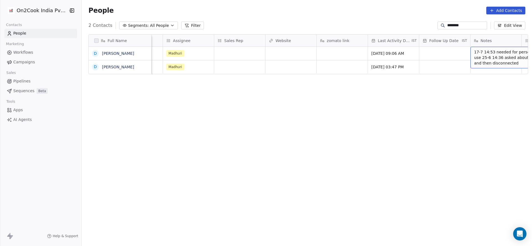
scroll to position [0, 603]
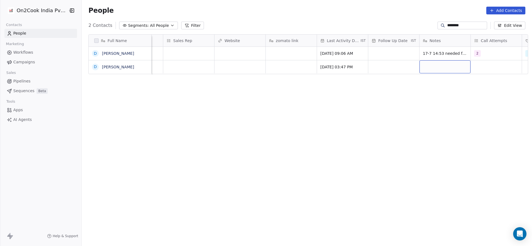
click at [421, 69] on div "grid" at bounding box center [444, 66] width 51 height 13
type textarea "**********"
click at [400, 63] on html "**********" at bounding box center [266, 123] width 532 height 246
drag, startPoint x: 459, startPoint y: 22, endPoint x: 454, endPoint y: 26, distance: 6.4
click at [456, 25] on section "People Add Contacts 2 Contacts Segments: All People Filter ******** Edit View T…" at bounding box center [307, 123] width 450 height 246
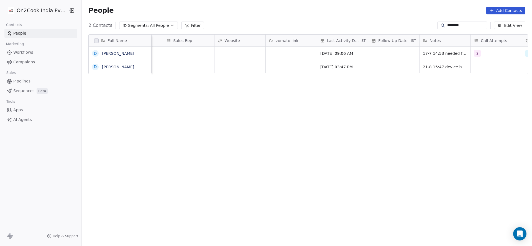
click at [454, 26] on input "********" at bounding box center [466, 26] width 39 height 6
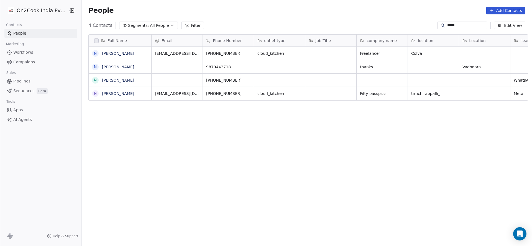
scroll to position [210, 446]
type input "*****"
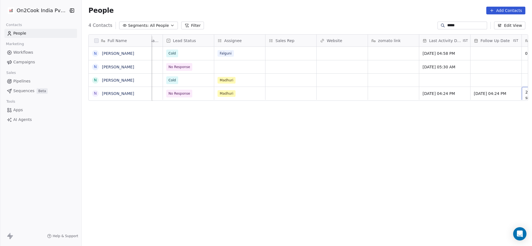
scroll to position [0, 552]
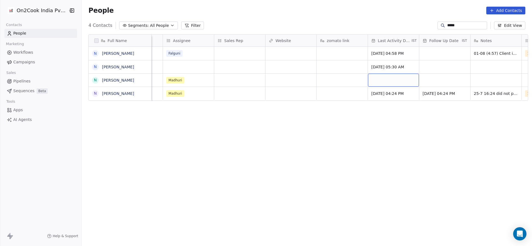
click at [393, 79] on div "grid" at bounding box center [393, 80] width 51 height 13
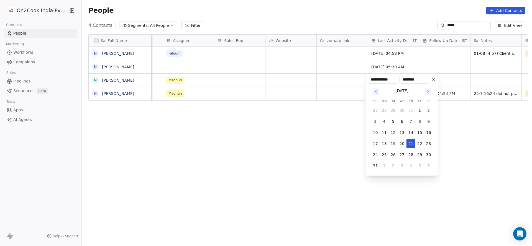
drag, startPoint x: 412, startPoint y: 143, endPoint x: 324, endPoint y: 128, distance: 89.6
click at [413, 143] on button "21" at bounding box center [410, 143] width 9 height 9
click at [314, 126] on html "On2Cook India Pvt. Ltd. Contacts People Marketing Workflows Campaigns Sales Pip…" at bounding box center [266, 123] width 532 height 246
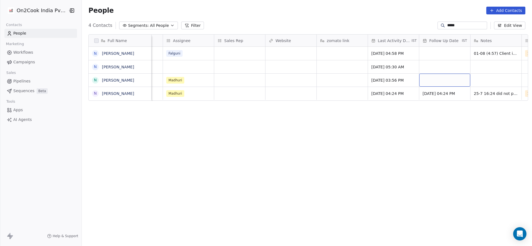
click at [456, 78] on div "grid" at bounding box center [444, 80] width 51 height 13
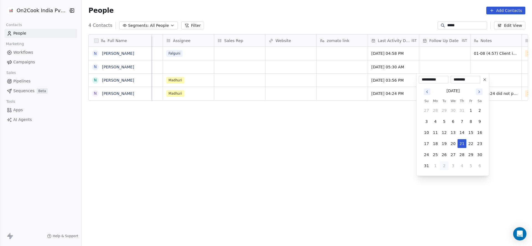
click at [442, 167] on button "2" at bounding box center [443, 165] width 9 height 9
type input "**********"
click at [332, 117] on html "**********" at bounding box center [266, 123] width 532 height 246
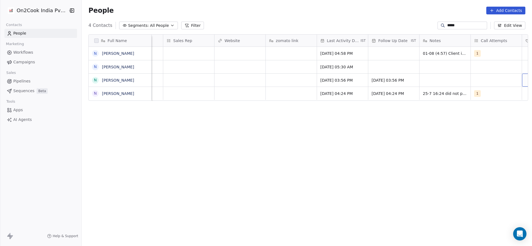
scroll to position [0, 655]
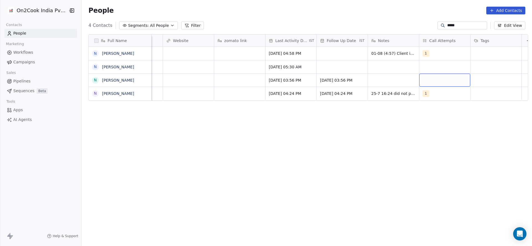
click at [429, 81] on div "grid" at bounding box center [444, 80] width 51 height 13
click at [438, 96] on div "1" at bounding box center [455, 95] width 49 height 6
click at [335, 113] on html "On2Cook India Pvt. Ltd. Contacts People Marketing Workflows Campaigns Sales Pip…" at bounding box center [266, 123] width 532 height 246
type textarea "**********"
click at [253, 81] on html "**********" at bounding box center [266, 123] width 532 height 246
